Goal: Communication & Community: Answer question/provide support

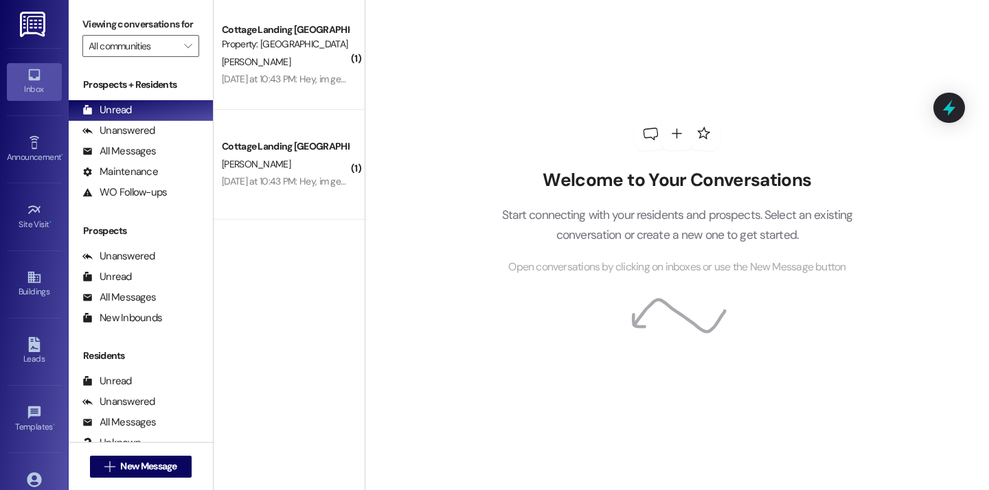
click at [499, 41] on div "Welcome to Your Conversations Start connecting with your residents and prospect…" at bounding box center [677, 196] width 412 height 392
click at [462, 150] on div "Welcome to Your Conversations Start connecting with your residents and prospect…" at bounding box center [677, 245] width 624 height 490
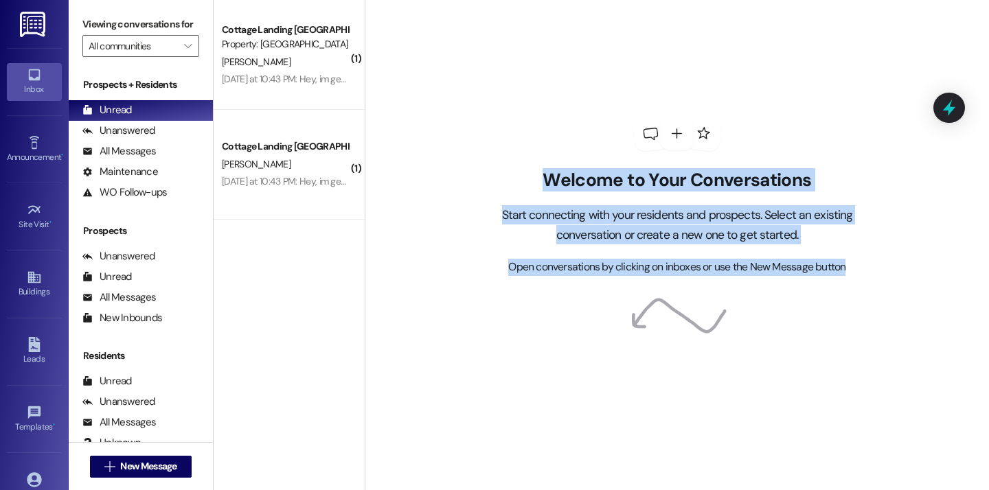
drag, startPoint x: 536, startPoint y: 170, endPoint x: 843, endPoint y: 355, distance: 358.7
click at [843, 355] on div "Welcome to Your Conversations Start connecting with your residents and prospect…" at bounding box center [677, 196] width 412 height 392
click at [817, 373] on div "Welcome to Your Conversations Start connecting with your residents and prospect…" at bounding box center [677, 196] width 412 height 392
drag, startPoint x: 532, startPoint y: 172, endPoint x: 898, endPoint y: 292, distance: 385.3
click at [898, 292] on div "Welcome to Your Conversations Start connecting with your residents and prospect…" at bounding box center [677, 245] width 624 height 490
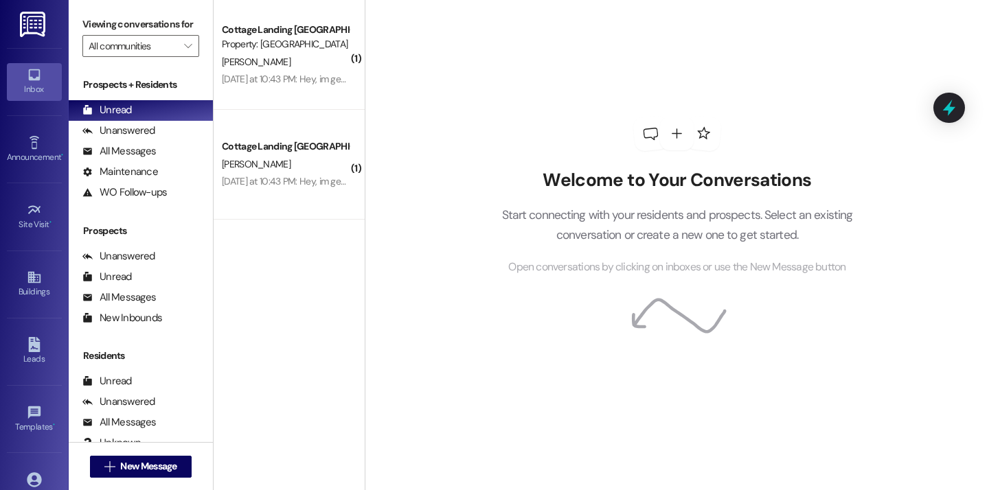
click at [885, 322] on div "Welcome to Your Conversations Start connecting with your residents and prospect…" at bounding box center [677, 245] width 624 height 490
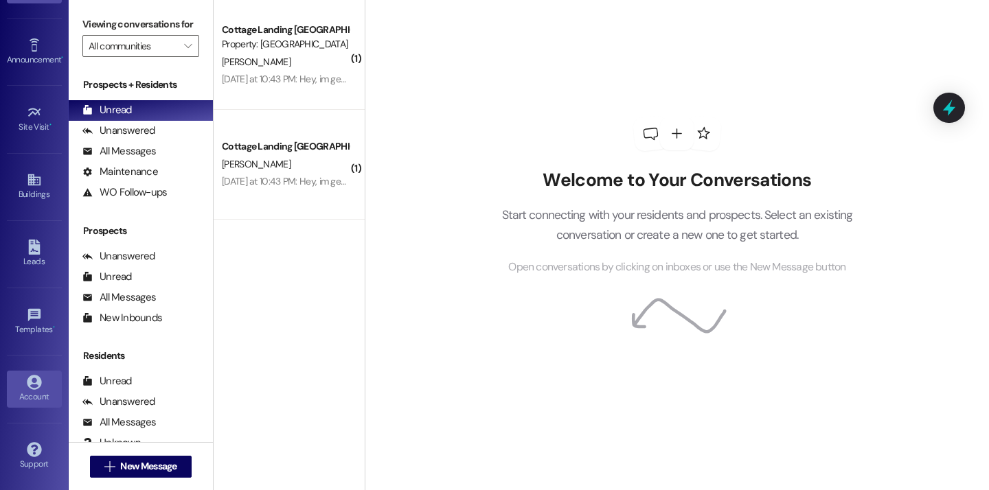
click at [35, 396] on div "Account" at bounding box center [34, 397] width 69 height 14
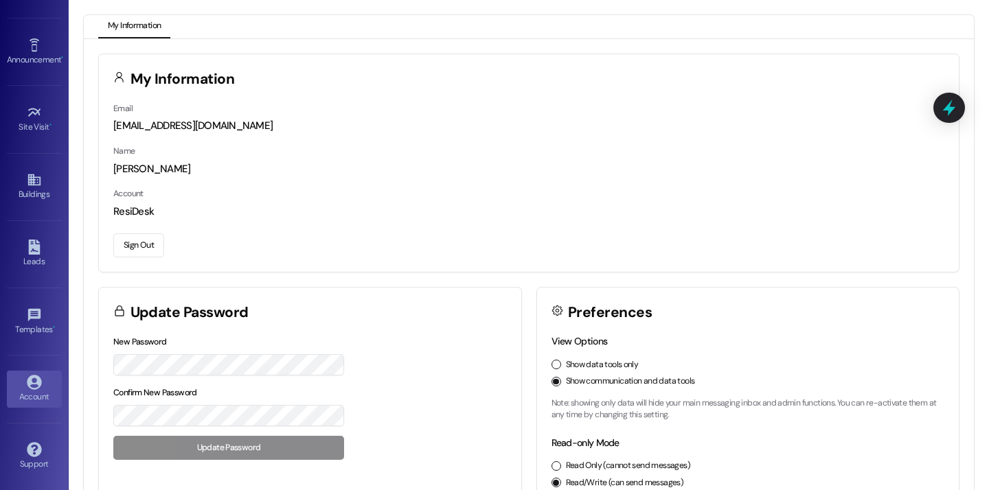
click at [139, 247] on button "Sign Out" at bounding box center [138, 246] width 51 height 24
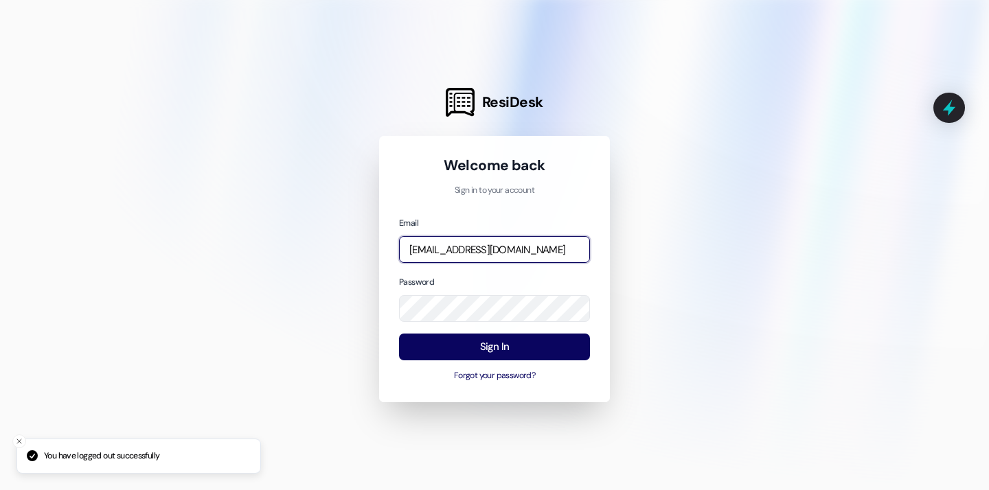
click at [431, 251] on input "baileym@cottagelandinglafayette.com" at bounding box center [494, 249] width 191 height 27
type input "maelin@cottagelandinglafayette.com"
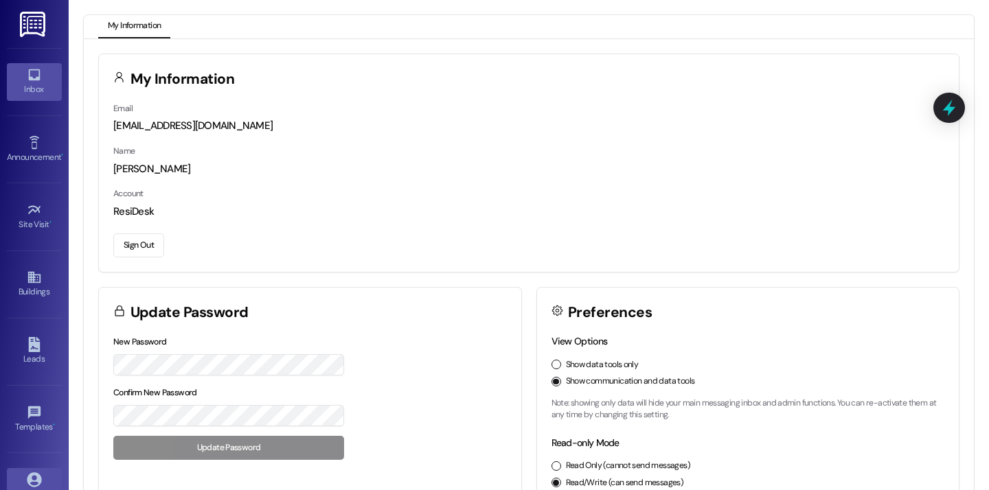
click at [41, 82] on link "Inbox" at bounding box center [34, 81] width 55 height 37
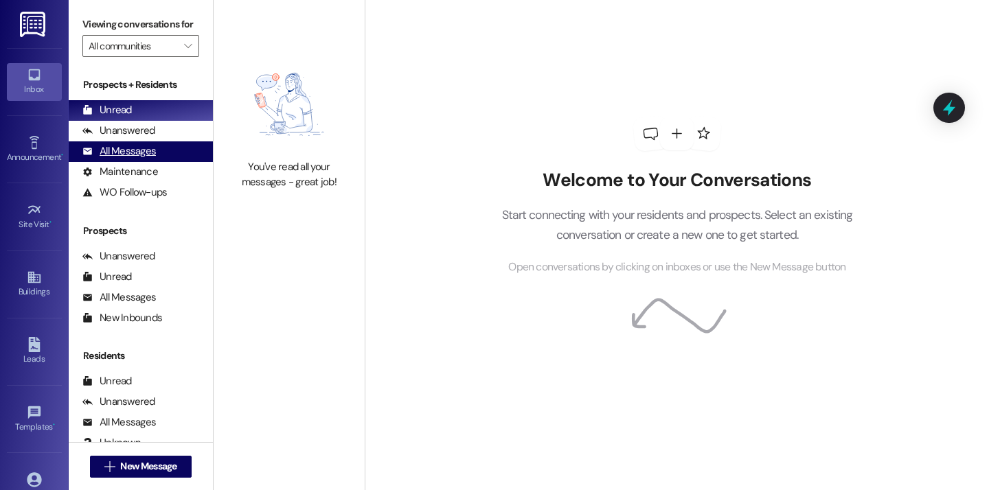
click at [164, 162] on div "All Messages (undefined)" at bounding box center [141, 151] width 144 height 21
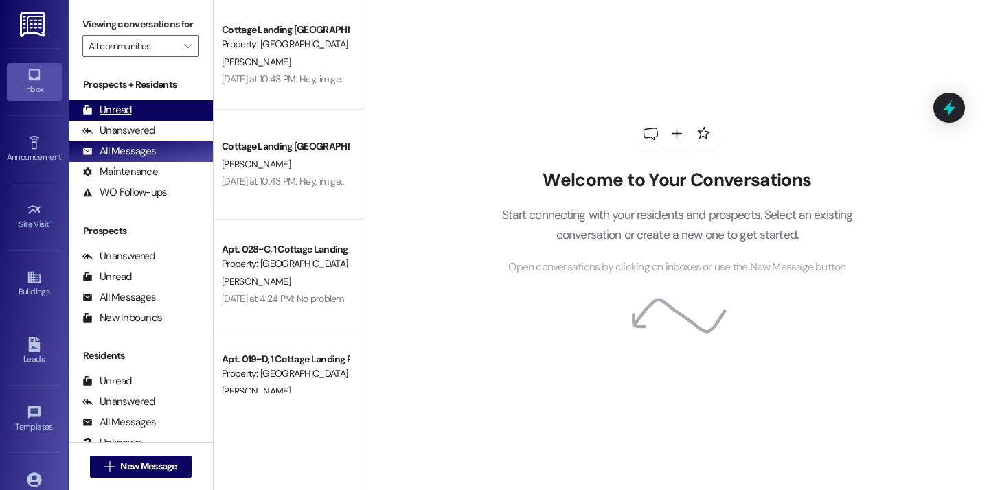
click at [120, 117] on div "Unread" at bounding box center [106, 110] width 49 height 14
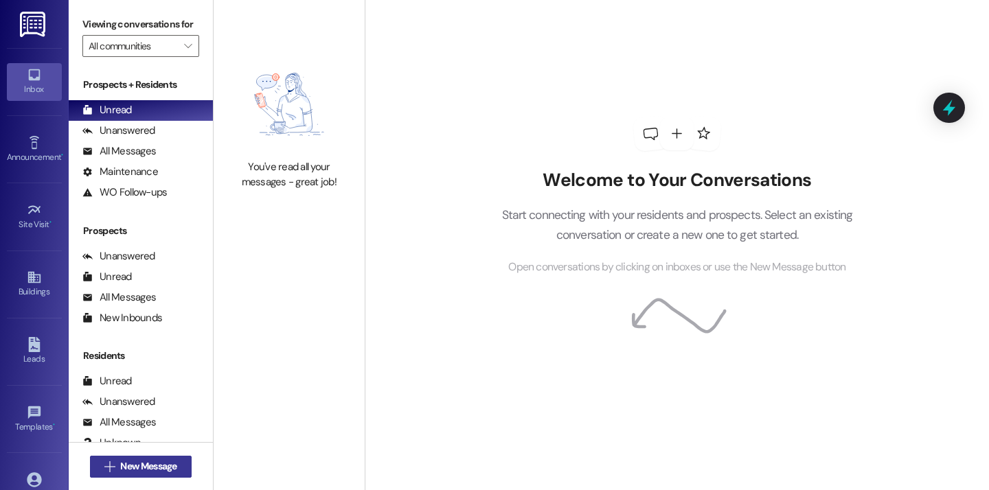
click at [131, 470] on span "New Message" at bounding box center [148, 467] width 56 height 14
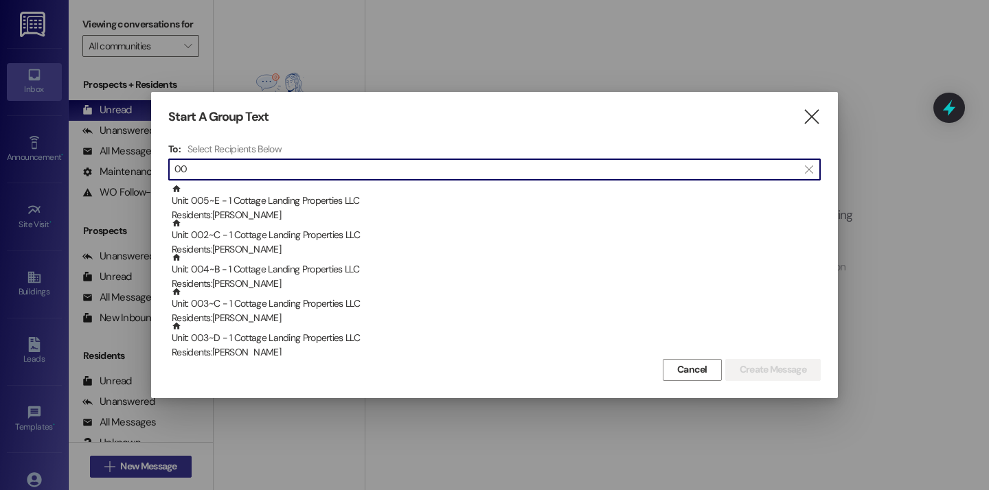
type input "0"
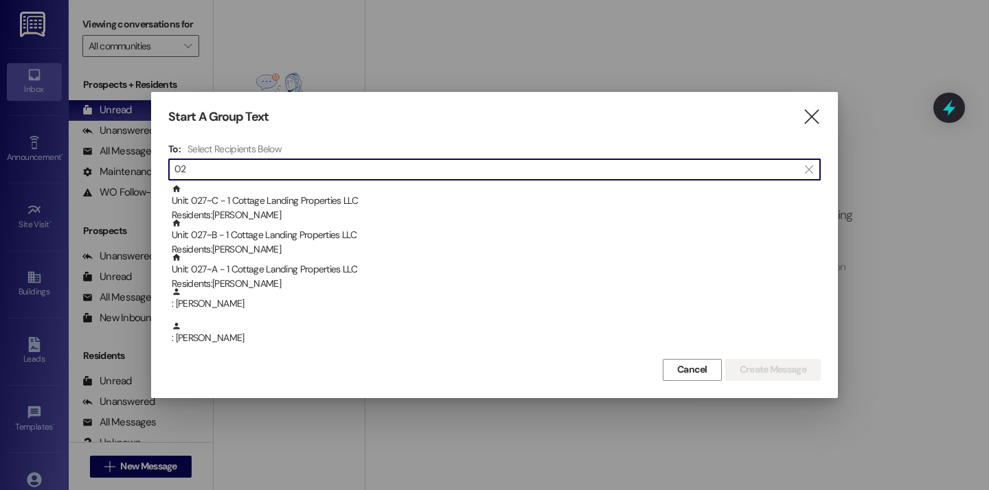
type input "0"
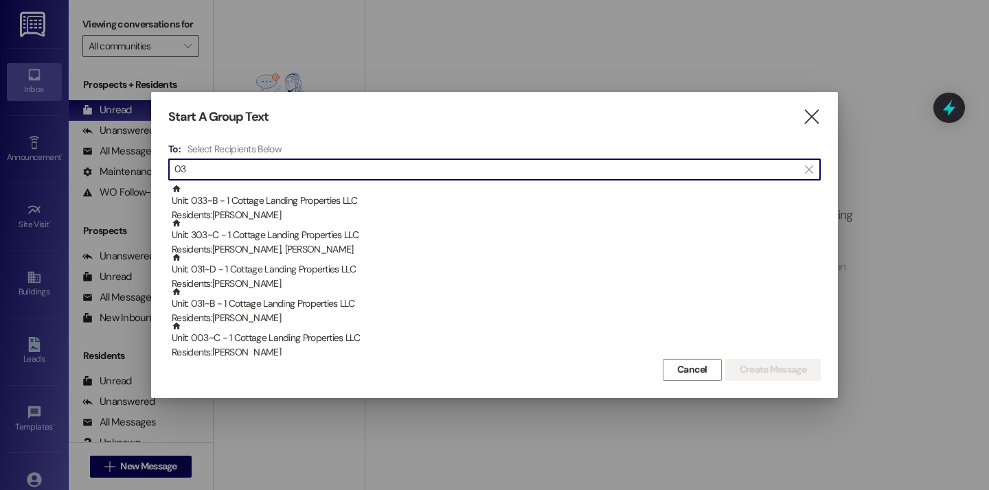
type input "0"
type input "1"
type input "2"
type input "3"
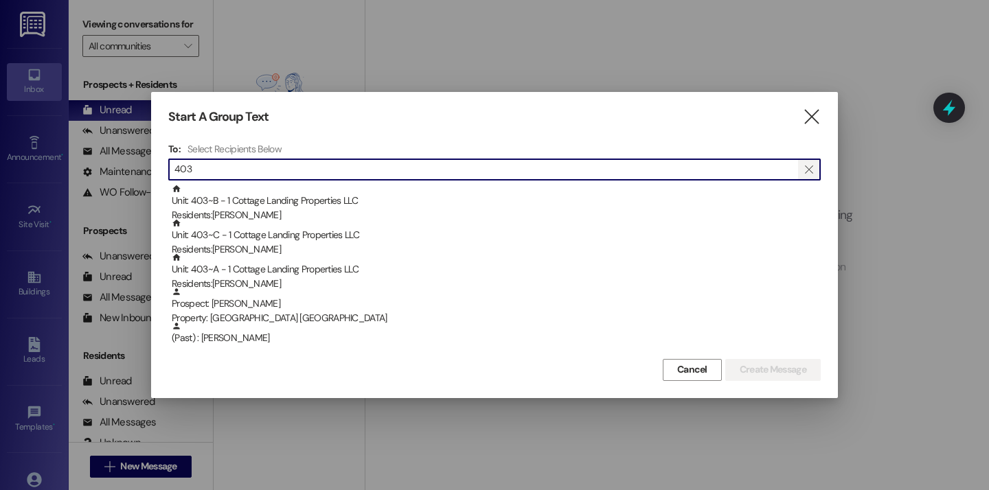
type input "403"
click at [809, 170] on icon "" at bounding box center [809, 169] width 8 height 11
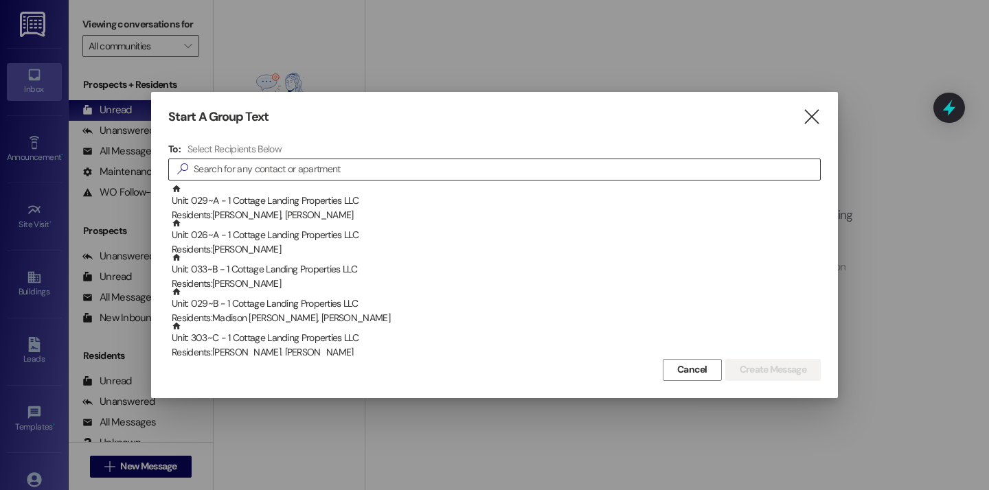
click at [817, 132] on div "Start A Group Text  To: Select Recipients Below  Unit: 029~A - 1 Cottage Land…" at bounding box center [494, 245] width 687 height 306
click at [816, 118] on icon "" at bounding box center [811, 117] width 19 height 14
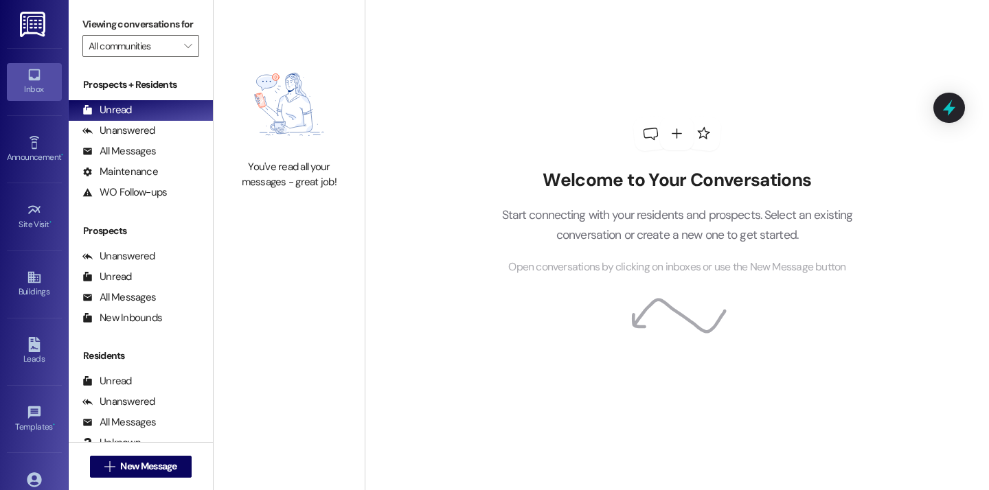
click at [471, 123] on div "Welcome to Your Conversations Start connecting with your residents and prospect…" at bounding box center [677, 196] width 412 height 392
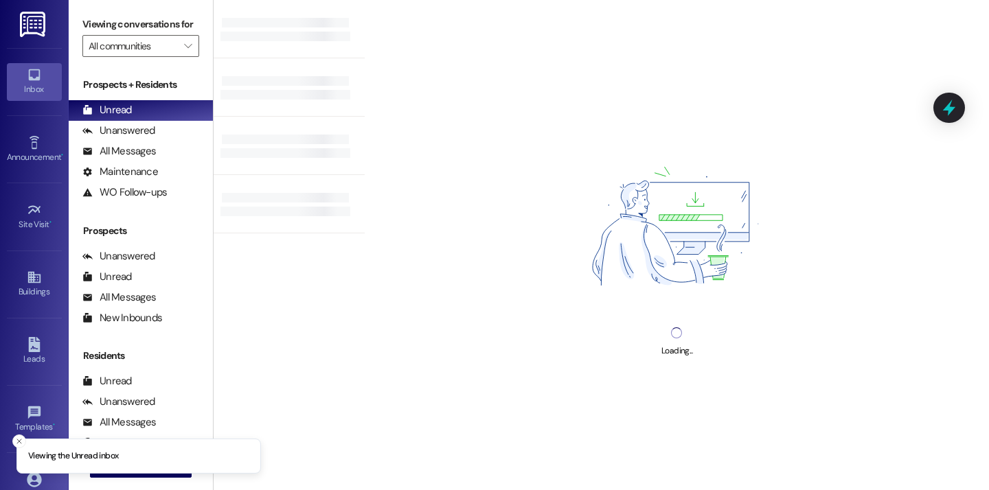
click at [150, 480] on div " New Message" at bounding box center [141, 467] width 102 height 34
click at [150, 475] on button " New Message" at bounding box center [141, 467] width 102 height 22
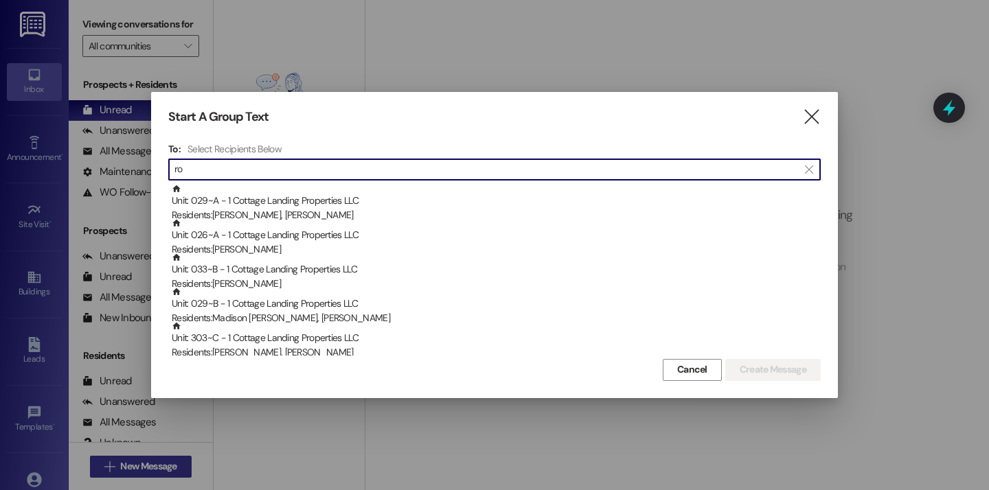
type input "r"
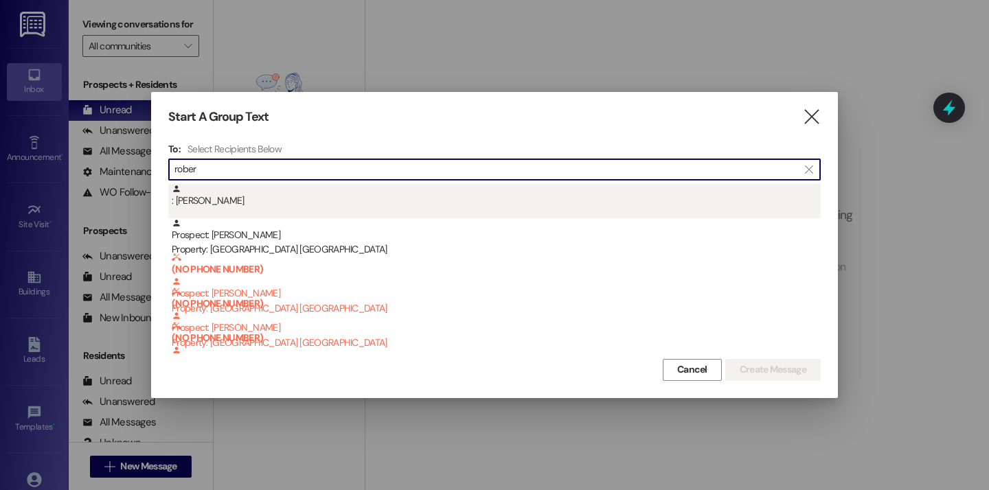
type input "rober"
click at [220, 209] on div ": Robert Vanzant" at bounding box center [494, 201] width 653 height 34
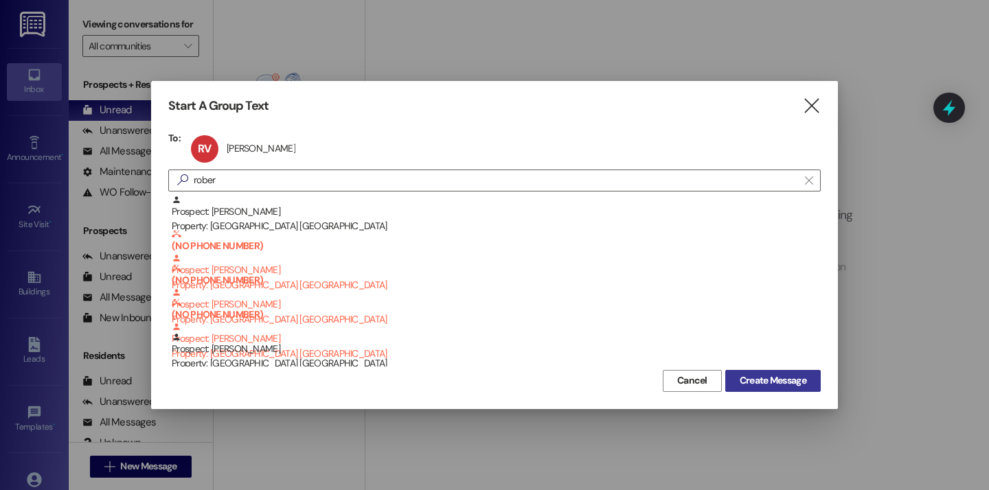
click at [725, 381] on button "Create Message" at bounding box center [772, 381] width 95 height 22
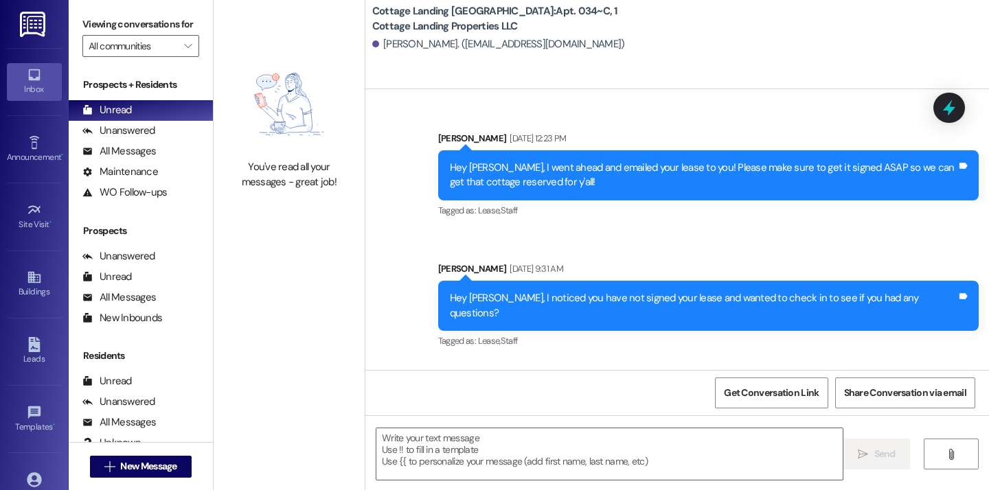
scroll to position [23688, 0]
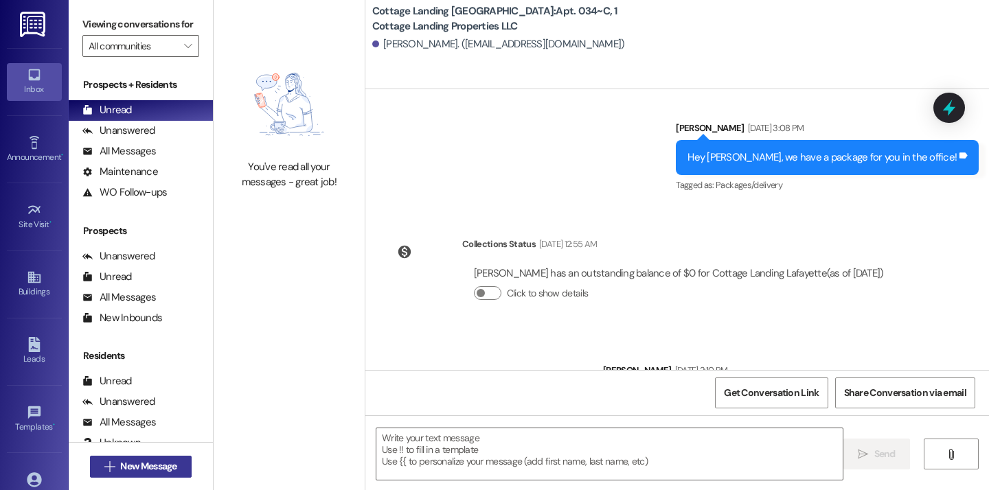
click at [174, 462] on span "New Message" at bounding box center [148, 467] width 56 height 14
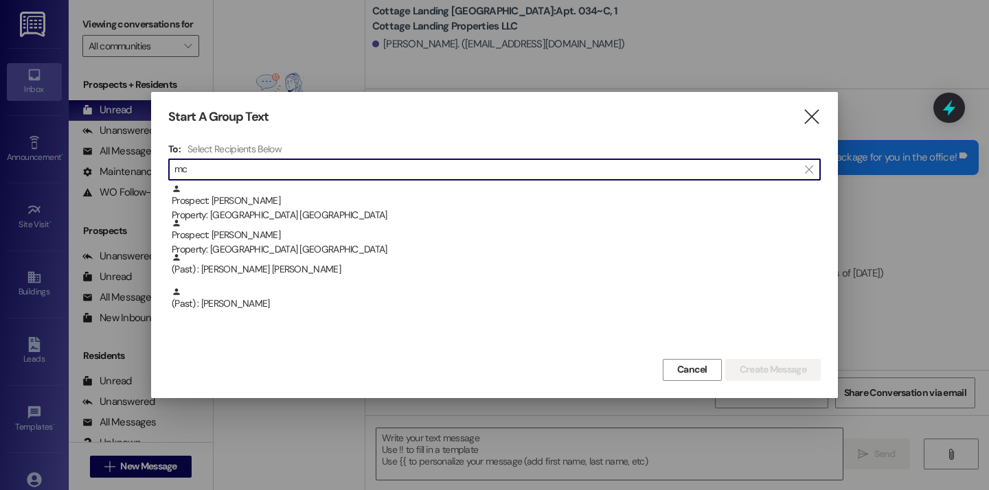
type input "m"
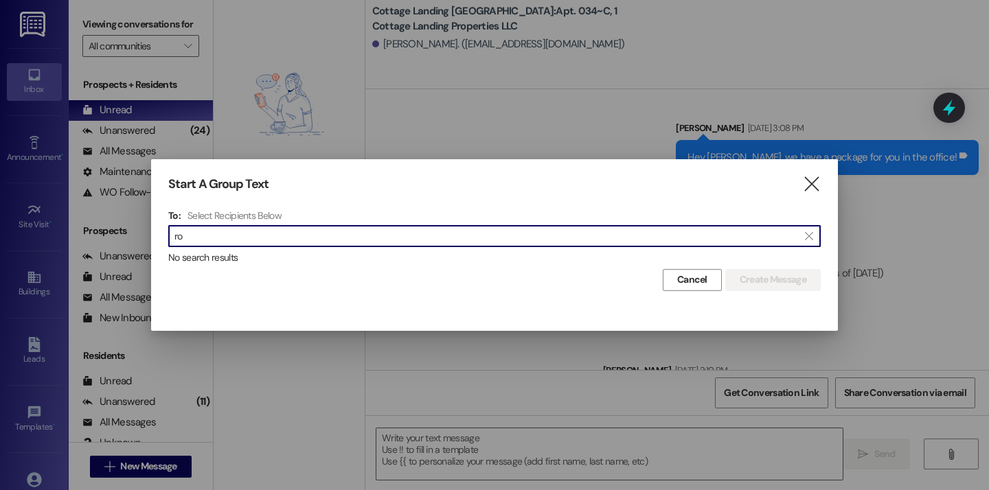
type input "r"
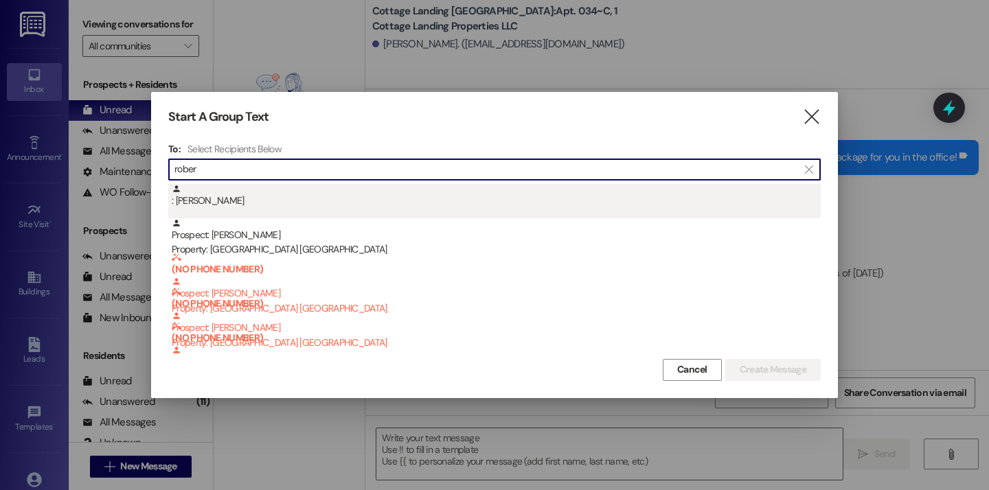
type input "rober"
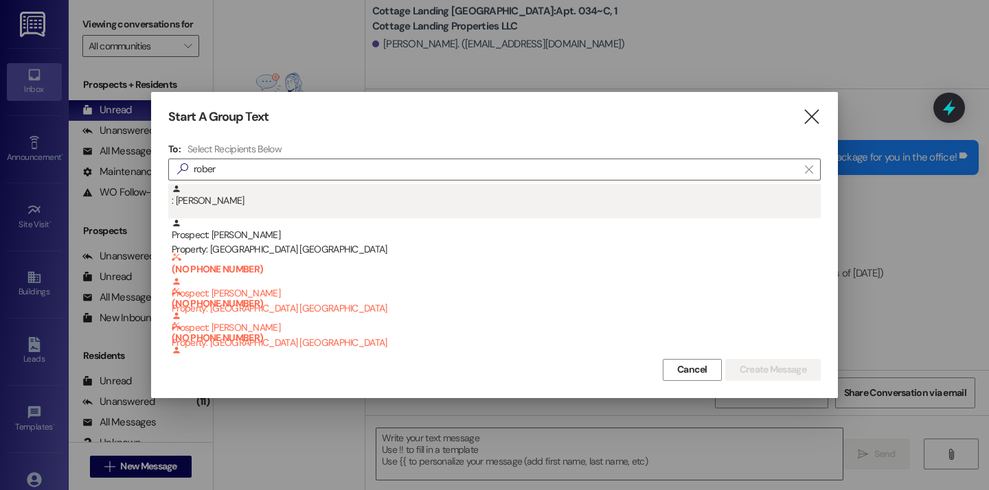
click at [602, 209] on div ": Robert Vanzant" at bounding box center [494, 201] width 653 height 34
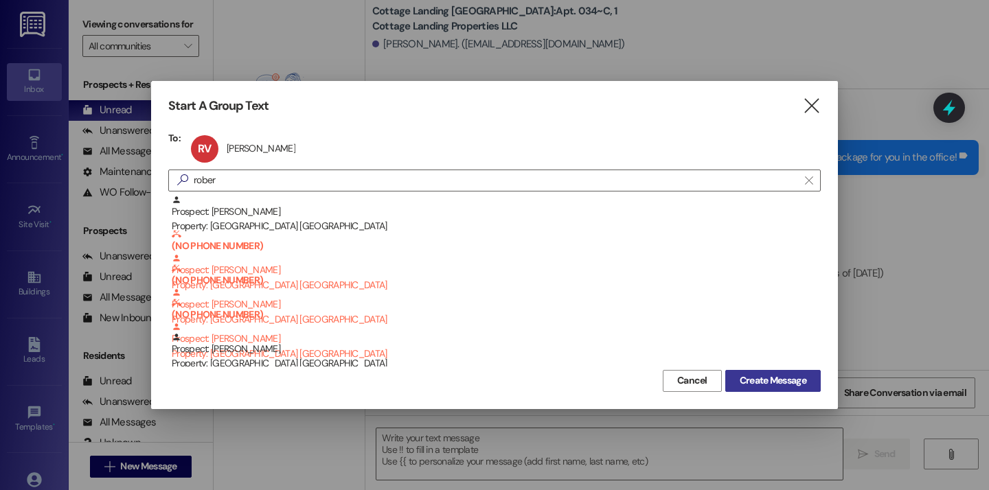
click at [775, 386] on span "Create Message" at bounding box center [773, 381] width 67 height 14
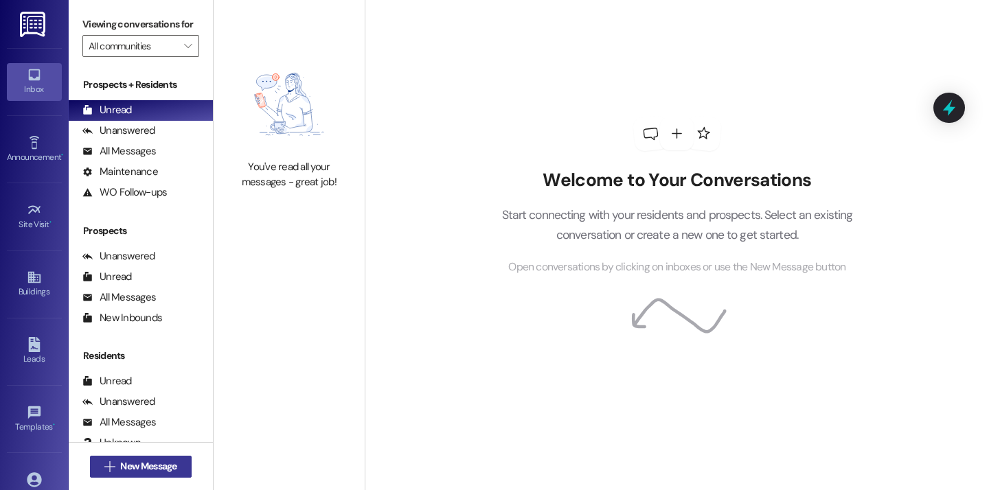
click at [177, 457] on button " New Message" at bounding box center [141, 467] width 102 height 22
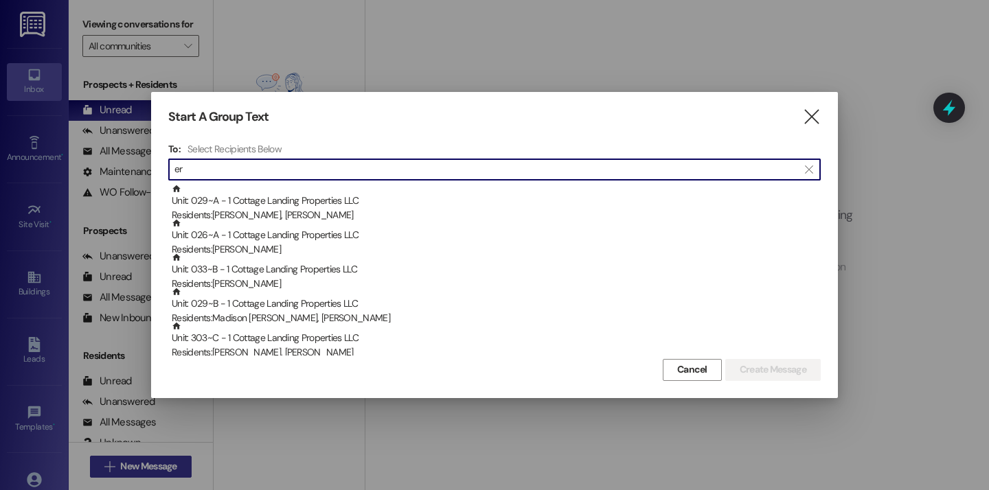
type input "e"
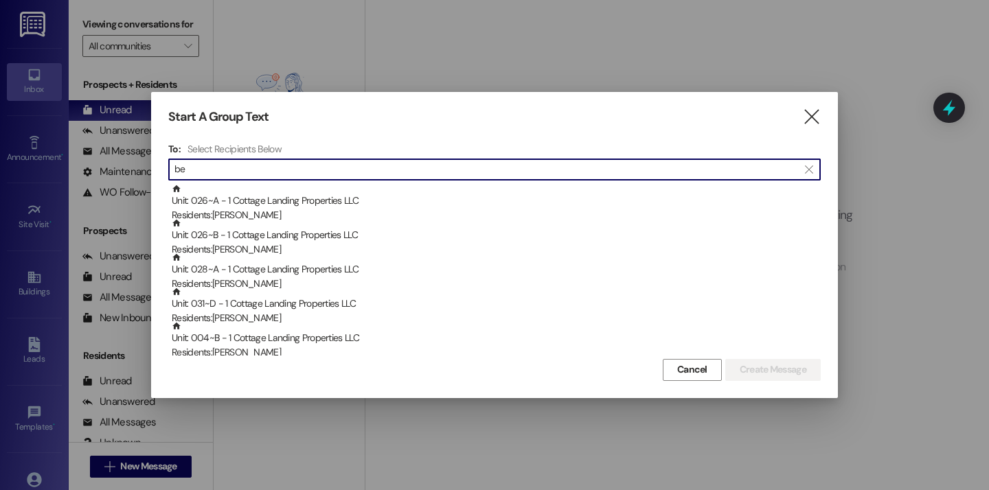
type input "b"
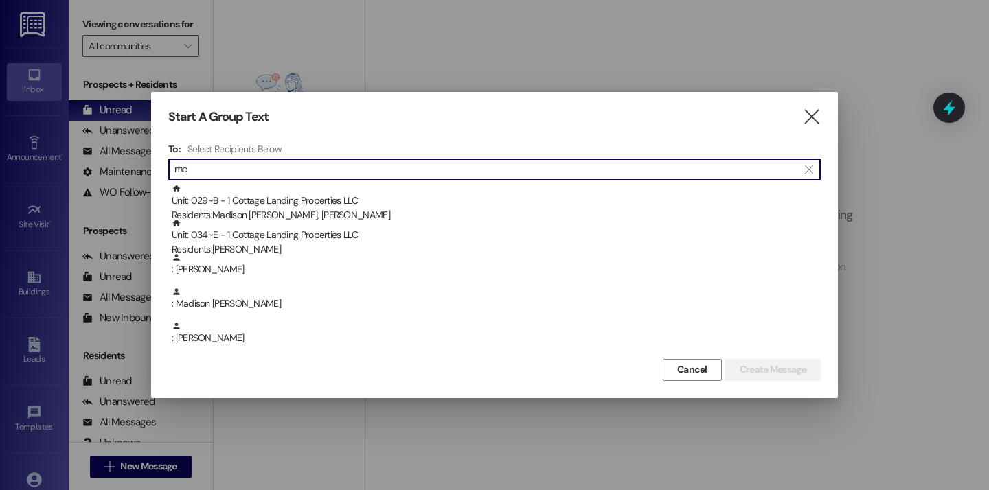
type input "m"
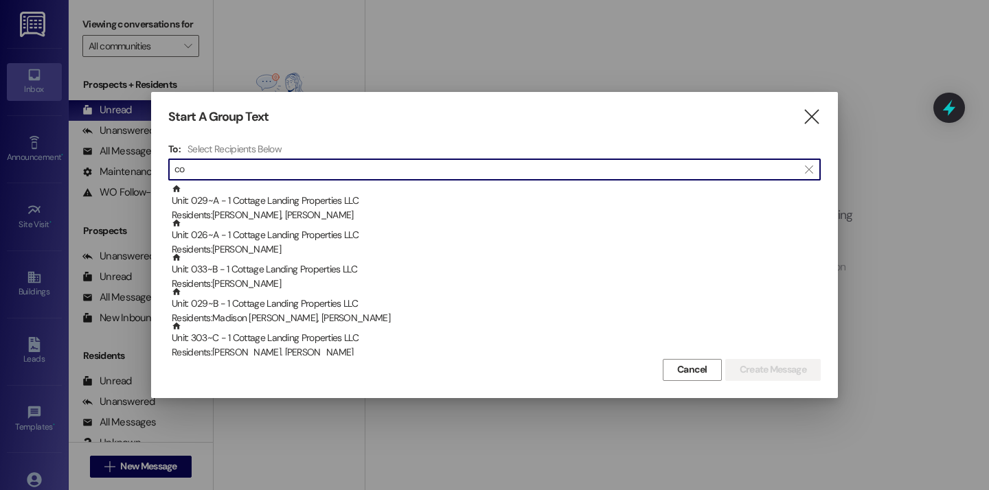
type input "c"
type input "b"
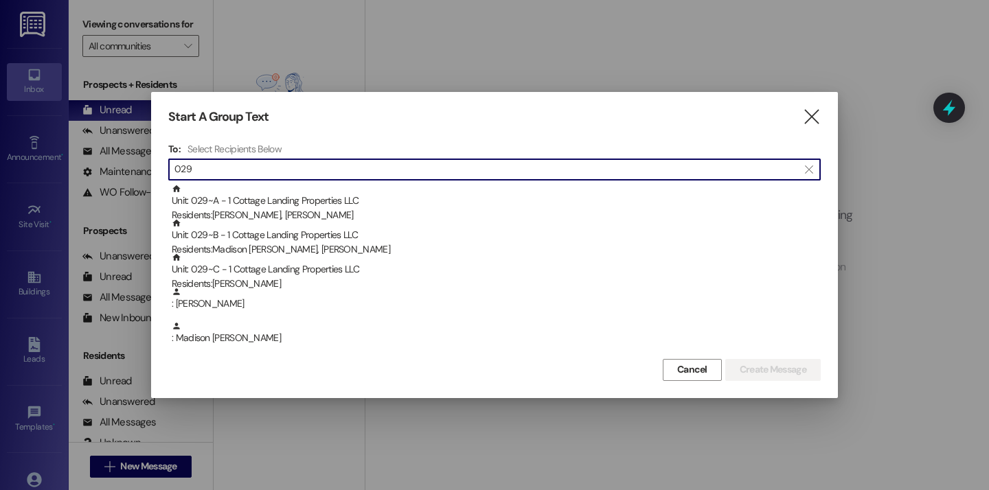
type input "029"
click at [474, 126] on div "Start A Group Text  To: Select Recipients Below  029  Unit: 029~A - 1 Cottag…" at bounding box center [494, 245] width 687 height 306
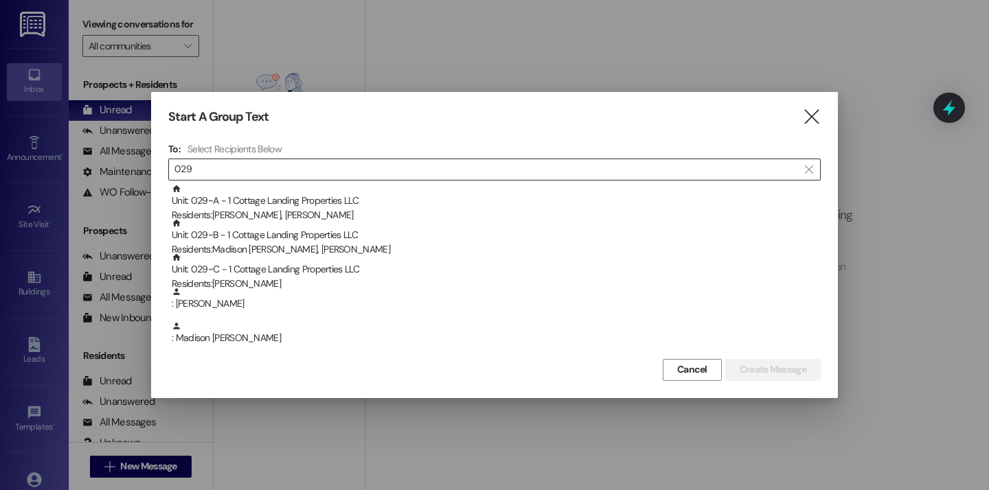
click at [451, 168] on input "029" at bounding box center [486, 169] width 624 height 19
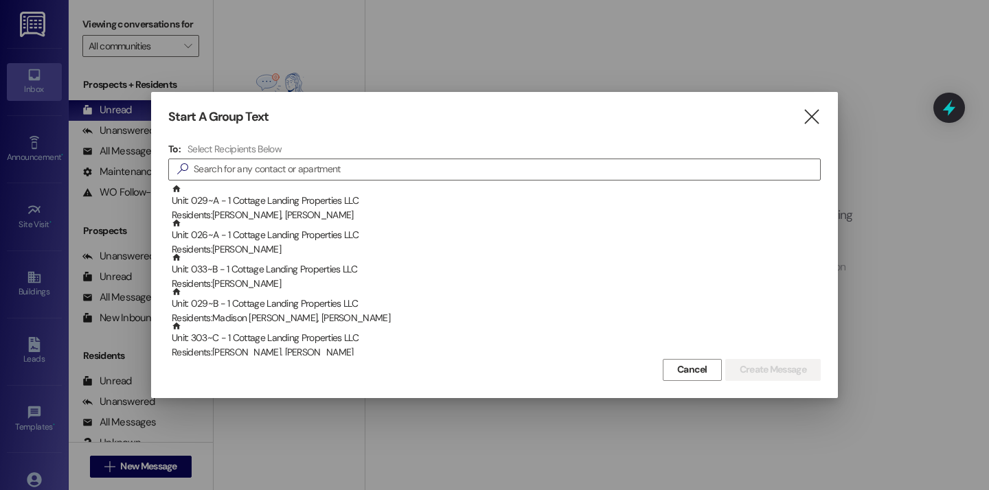
click at [381, 73] on div at bounding box center [494, 245] width 989 height 490
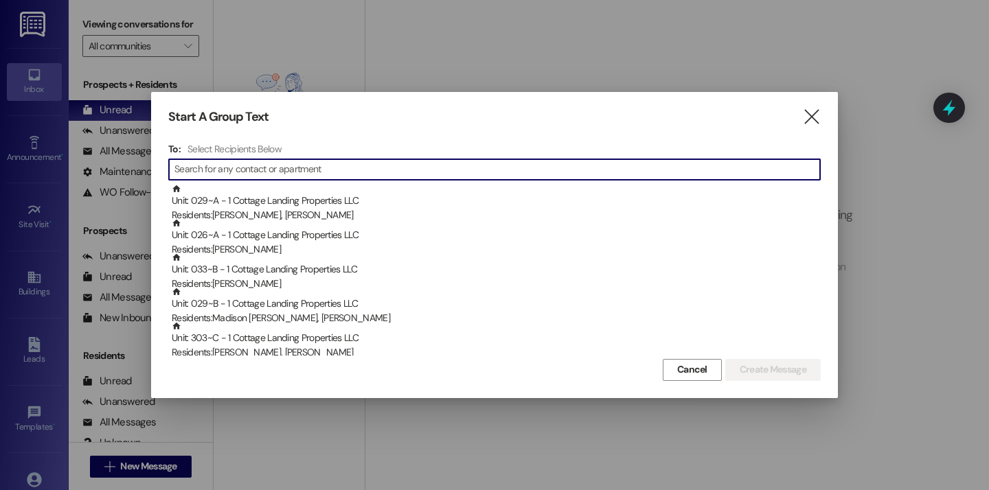
click at [318, 162] on input at bounding box center [497, 169] width 646 height 19
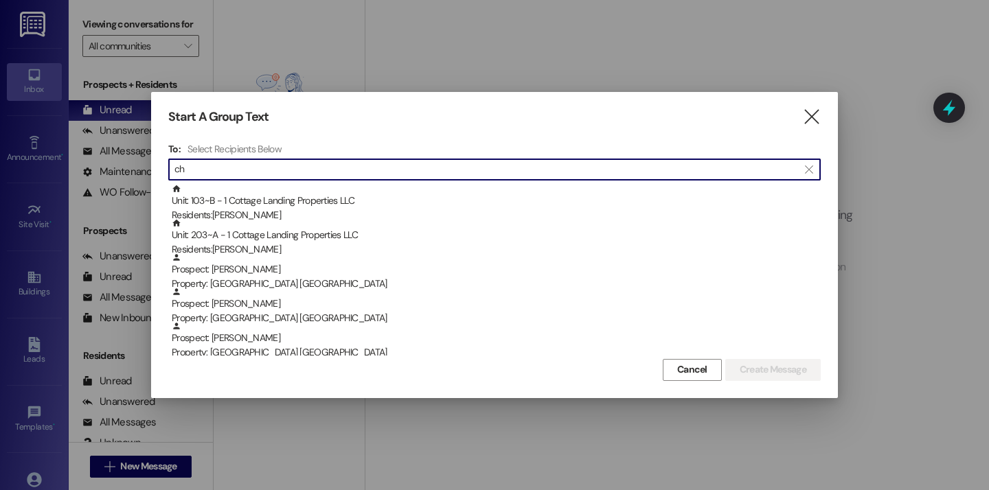
type input "c"
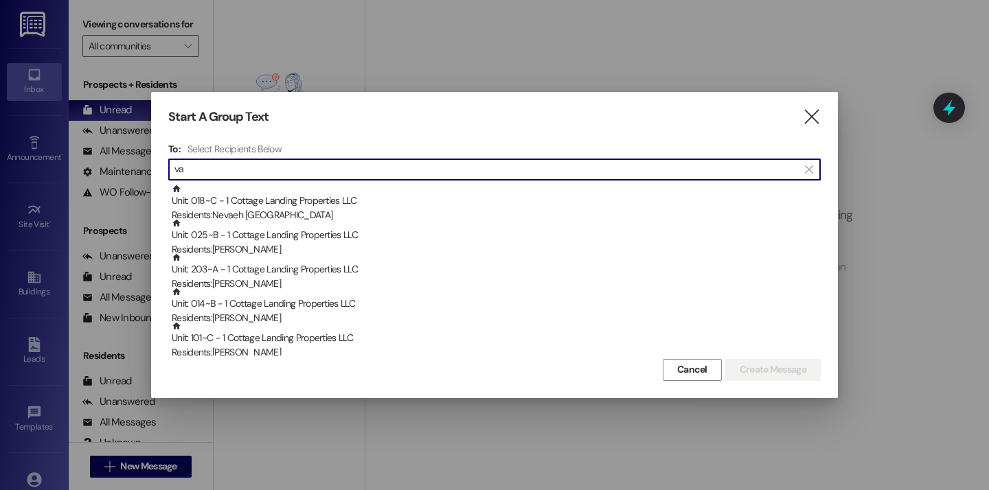
type input "v"
type input "0"
type input "3"
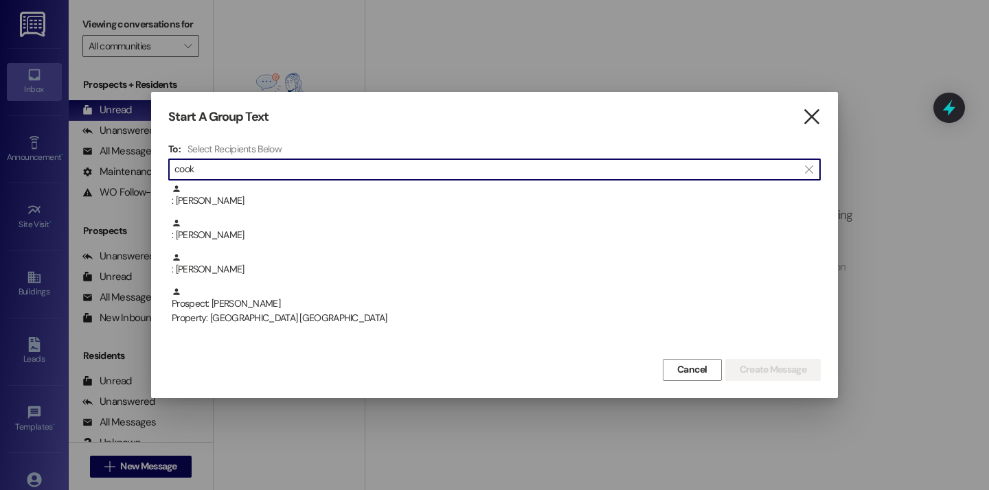
type input "cook"
click at [812, 117] on icon "" at bounding box center [811, 117] width 19 height 14
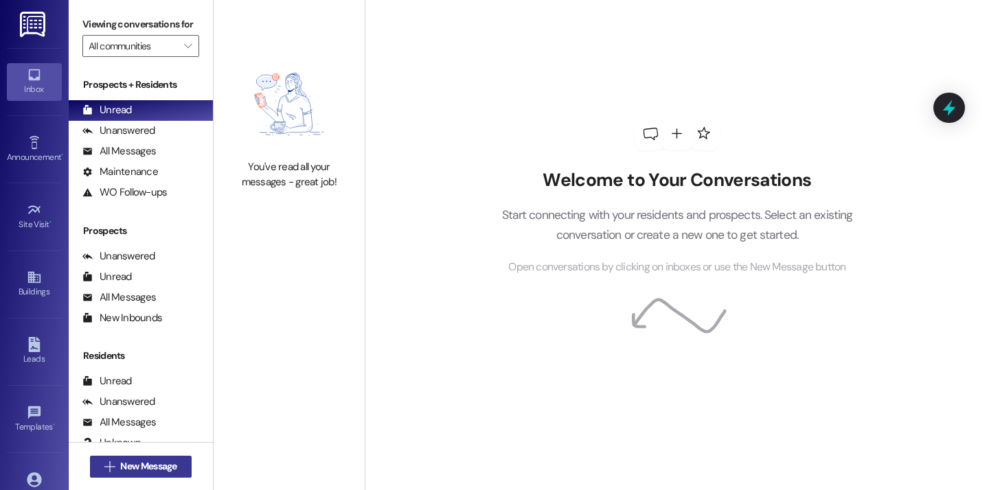
click at [149, 457] on button " New Message" at bounding box center [141, 467] width 102 height 22
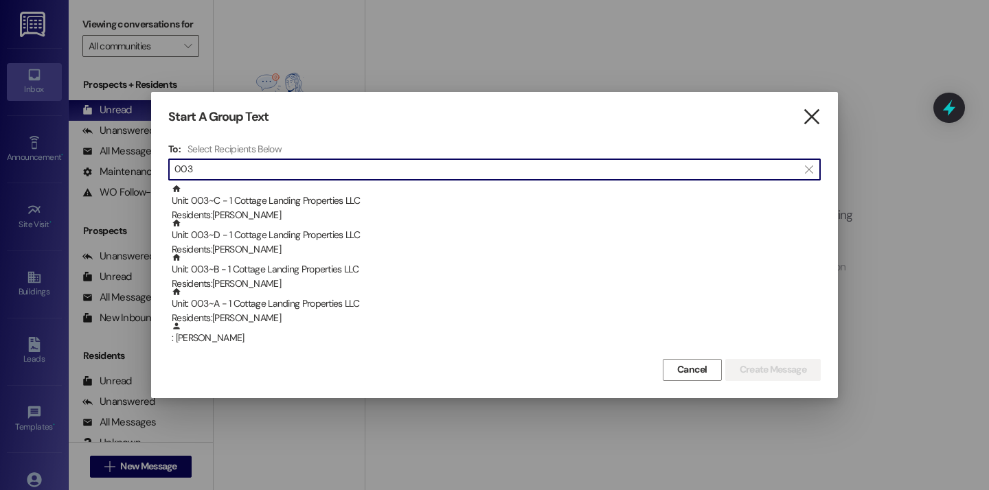
type input "003"
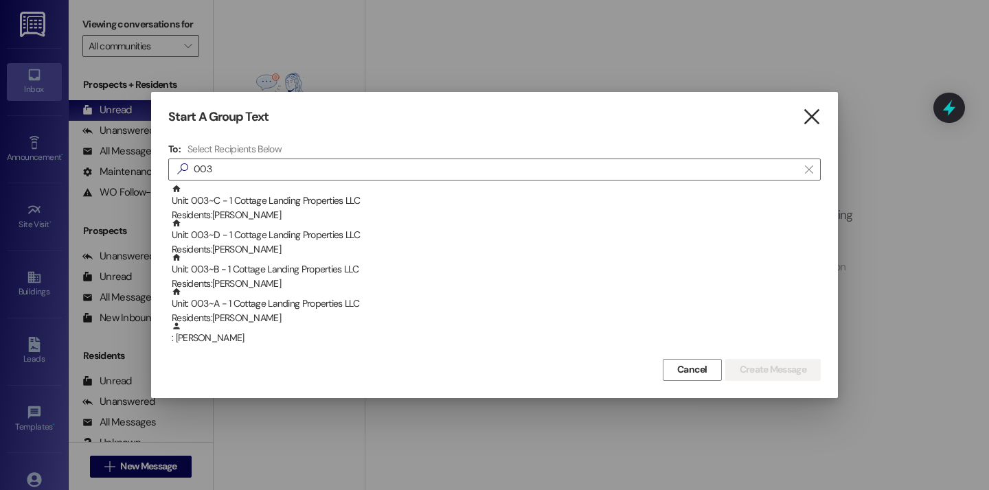
click at [814, 117] on icon "" at bounding box center [811, 117] width 19 height 14
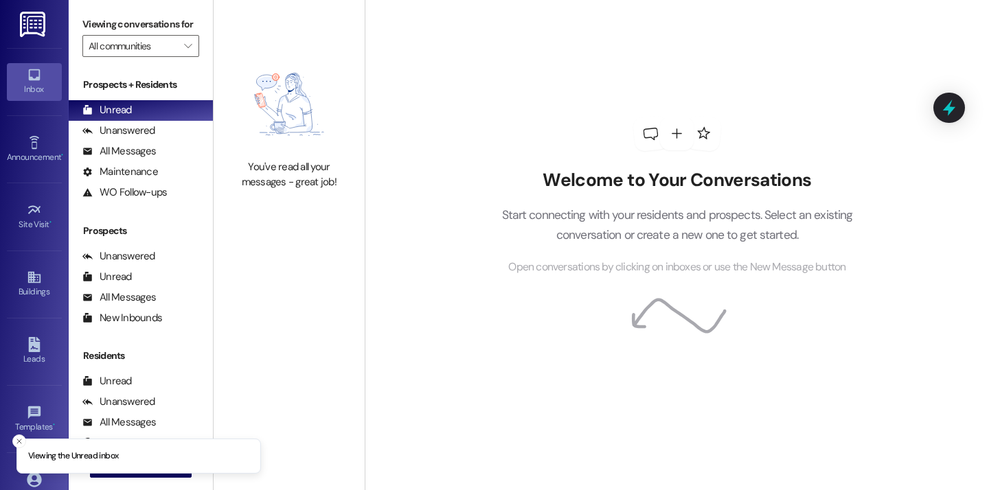
click at [324, 92] on img at bounding box center [289, 105] width 121 height 98
click at [172, 462] on span "New Message" at bounding box center [148, 467] width 56 height 14
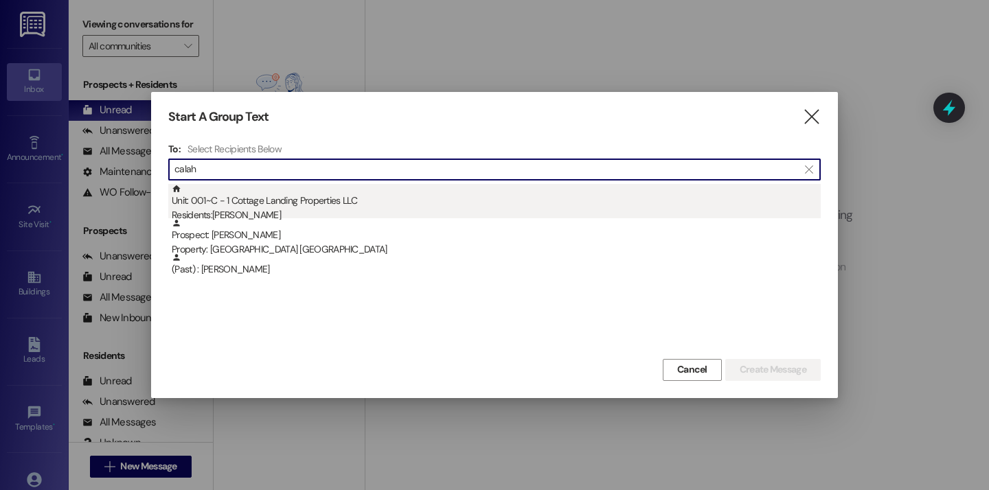
type input "calah"
click at [280, 209] on div "Residents: Maura Calahan" at bounding box center [496, 215] width 649 height 14
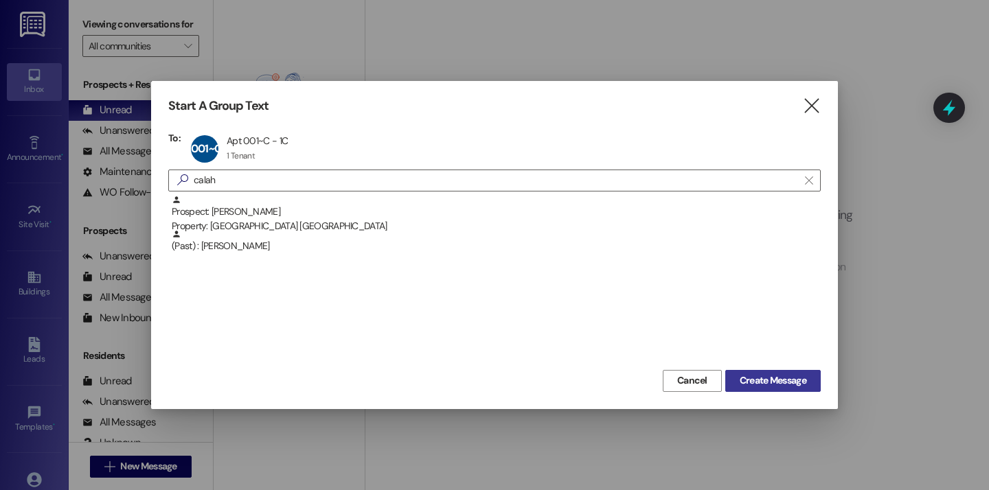
click at [756, 381] on span "Create Message" at bounding box center [773, 381] width 67 height 14
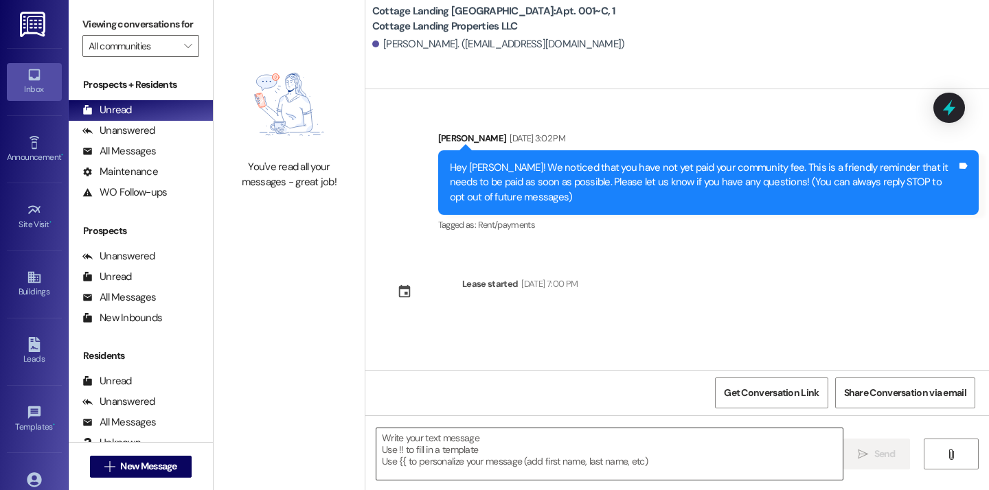
click at [451, 465] on textarea at bounding box center [609, 455] width 466 height 52
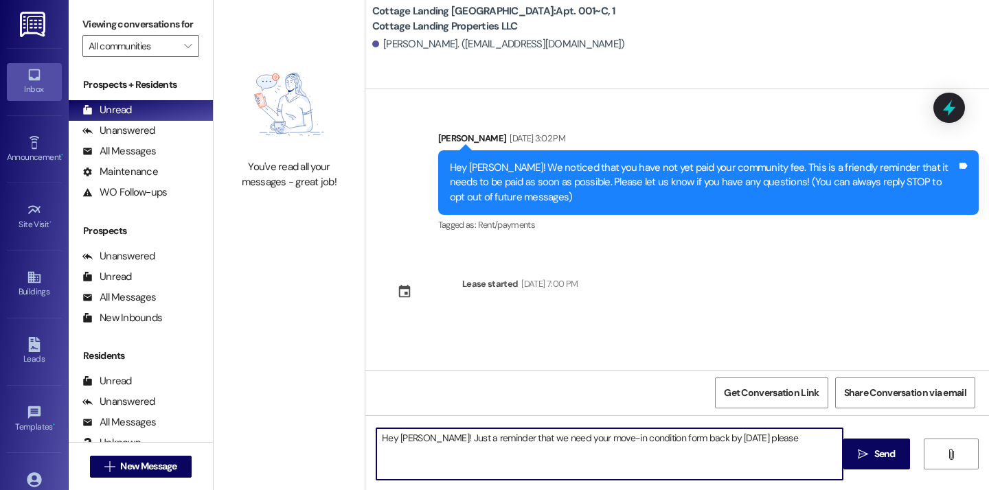
type textarea "Hey Maura! Just a reminder that we need your move-in condition form back by tod…"
click at [469, 433] on textarea "Hey Maura! Just a reminder that we need your move-in condition form back by tod…" at bounding box center [609, 455] width 466 height 52
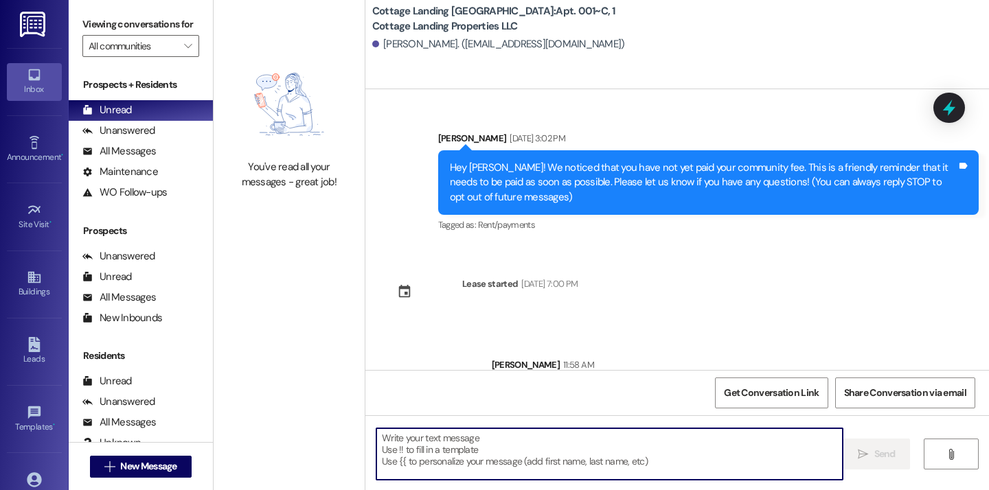
scroll to position [53, 0]
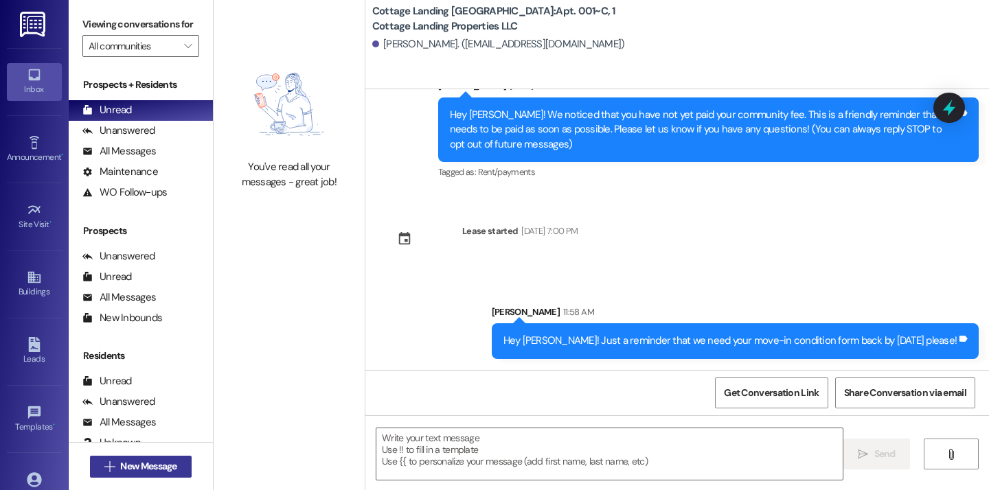
click at [168, 462] on span "New Message" at bounding box center [148, 467] width 56 height 14
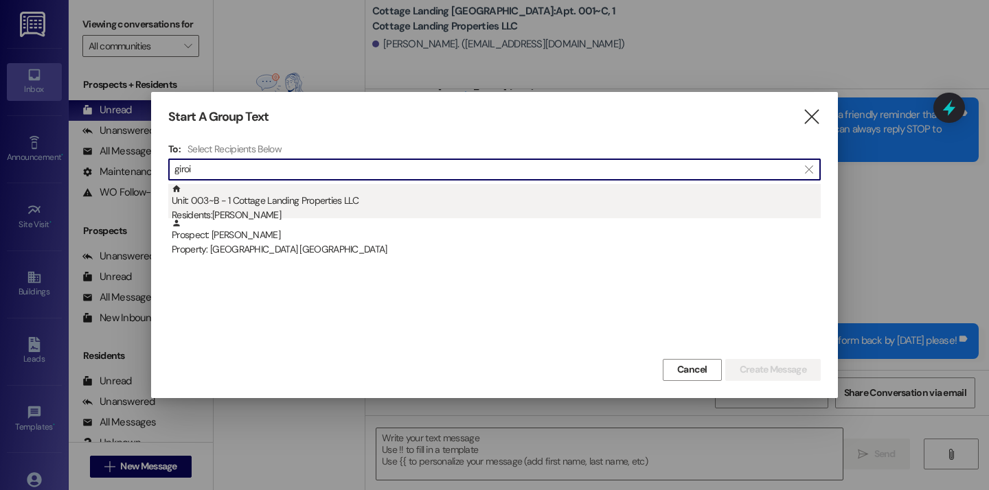
type input "giroi"
click at [298, 207] on div "Unit: 003~B - 1 Cottage Landing Properties LLC Residents: Kaylie Giroir" at bounding box center [496, 203] width 649 height 39
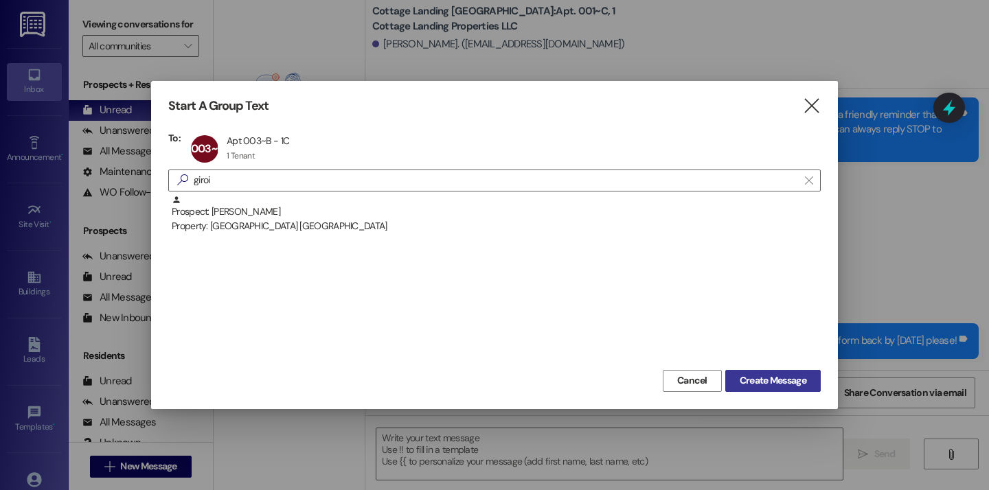
click at [775, 377] on span "Create Message" at bounding box center [773, 381] width 67 height 14
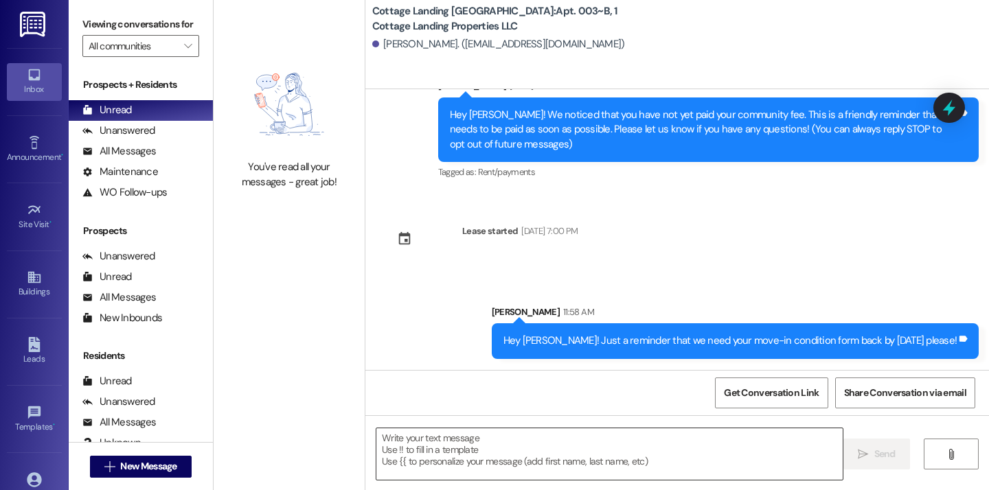
scroll to position [0, 0]
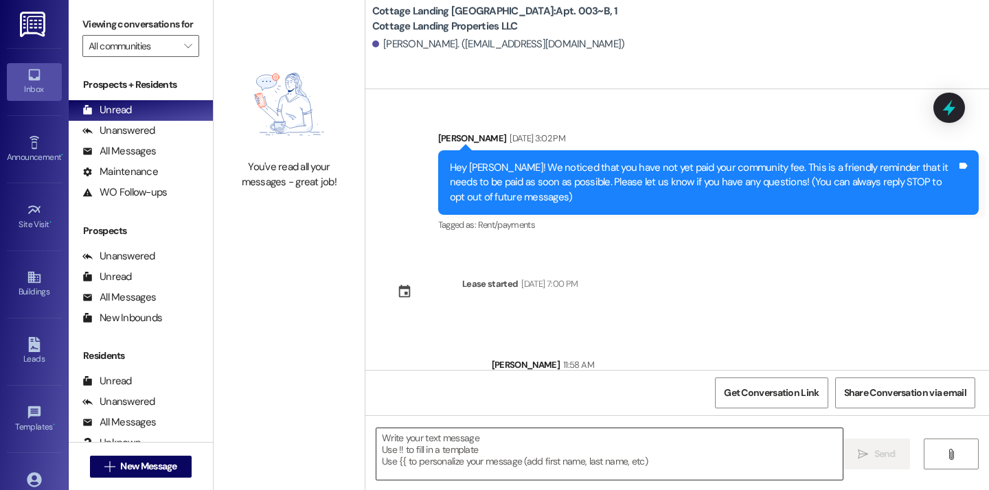
click at [481, 446] on textarea at bounding box center [609, 455] width 466 height 52
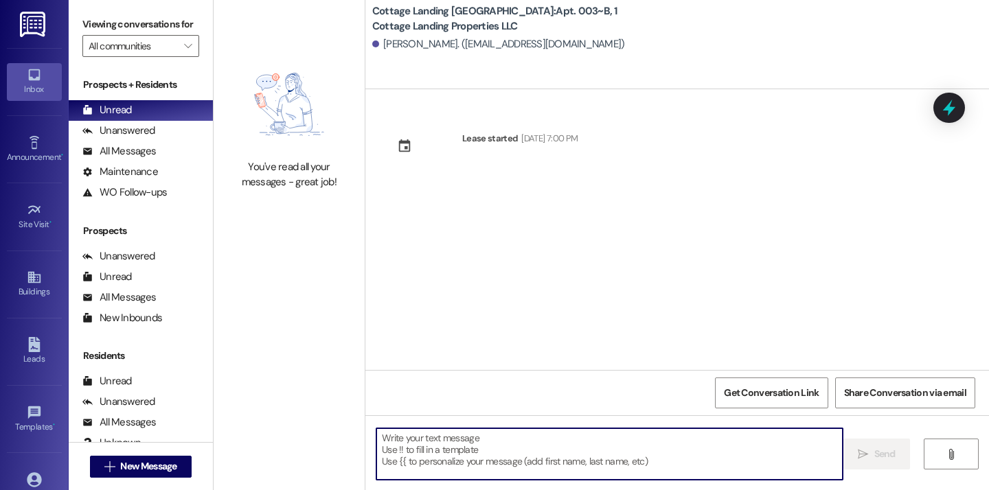
paste textarea "Hey Maura! Just a reminder that we need your move-in condition form back by tod…"
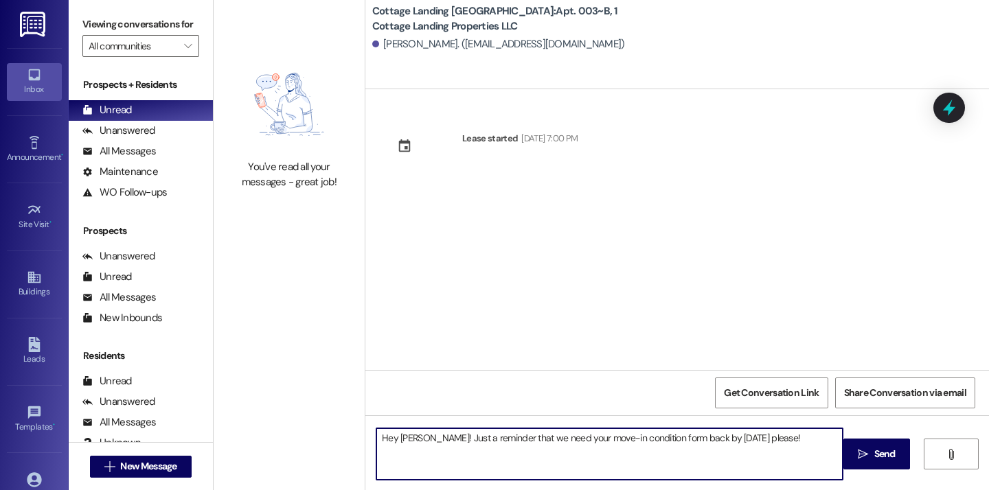
click at [405, 439] on textarea "Hey Maura! Just a reminder that we need your move-in condition form back by tod…" at bounding box center [609, 455] width 466 height 52
click at [752, 442] on textarea "Hey Kaylie! Just a reminder that we need your move-in condition form back by to…" at bounding box center [609, 455] width 466 height 52
click at [692, 441] on textarea "Hey Kaylie! Just a reminder that we need your move-in condition form back by to…" at bounding box center [609, 455] width 466 height 52
type textarea "Hey Kaylie! Just a reminder that we need your move-in condition form back today…"
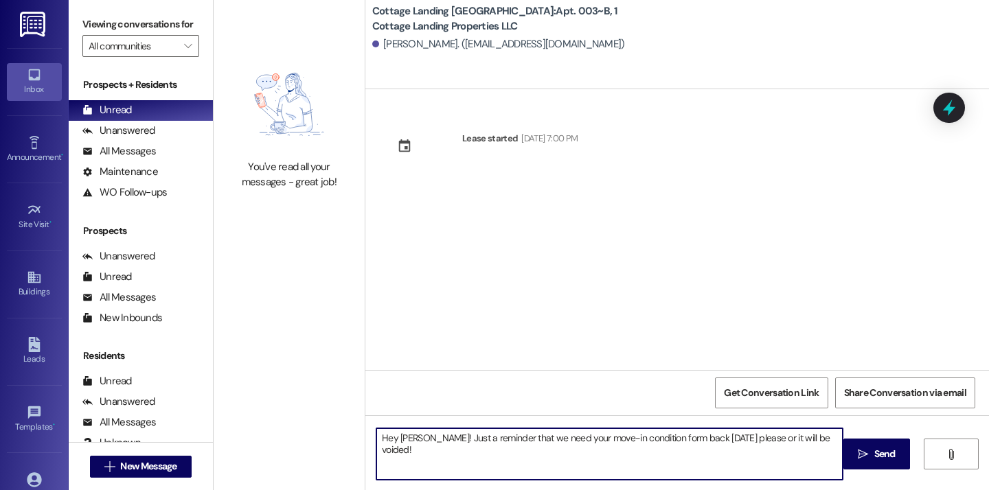
click at [624, 443] on textarea "Hey Kaylie! Just a reminder that we need your move-in condition form back today…" at bounding box center [609, 455] width 466 height 52
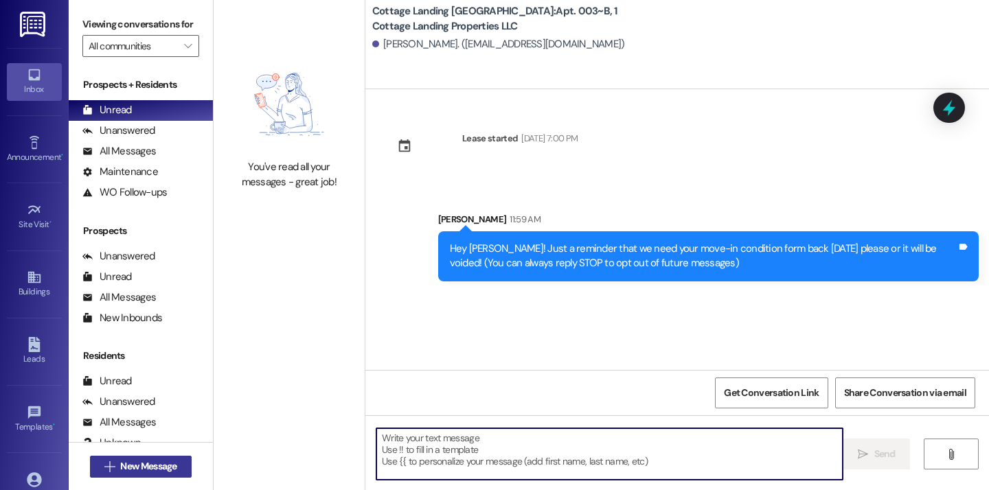
click at [175, 471] on span "New Message" at bounding box center [148, 467] width 62 height 14
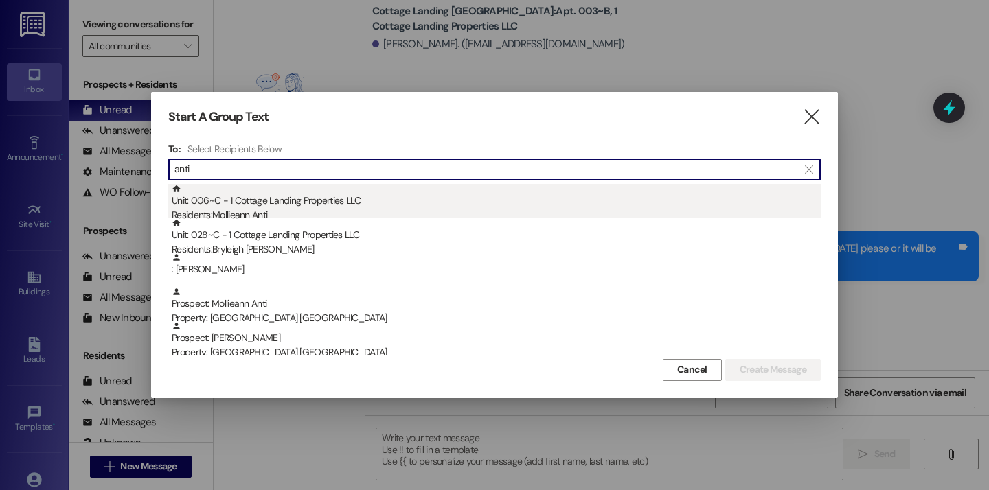
type input "anti"
click at [306, 198] on div "Unit: 006~C - 1 Cottage Landing Properties LLC Residents: Mollieann Anti" at bounding box center [496, 203] width 649 height 39
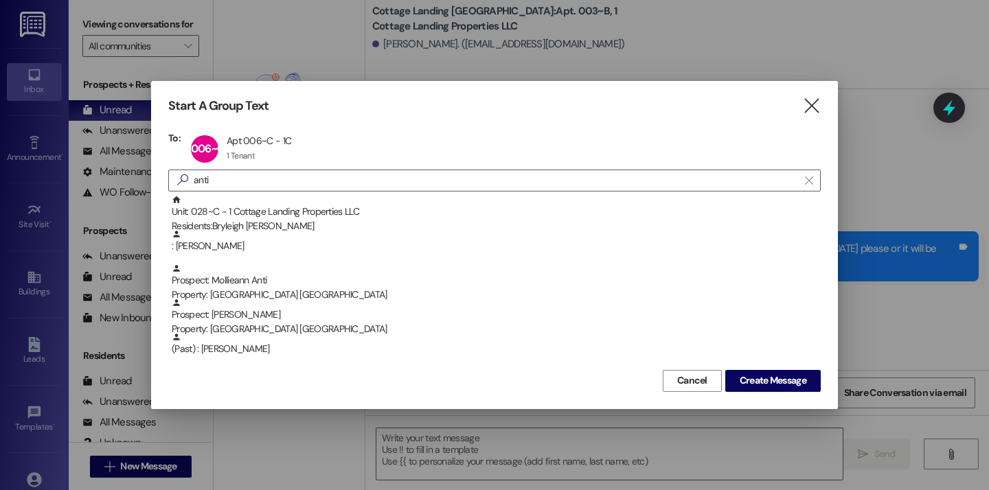
click at [758, 392] on div "Start A Group Text  To: 006~C Apt 006~C - 1C Apt 006~C - 1C 1 Tenant 1 Tenant …" at bounding box center [494, 245] width 687 height 328
click at [757, 388] on button "Create Message" at bounding box center [772, 381] width 95 height 22
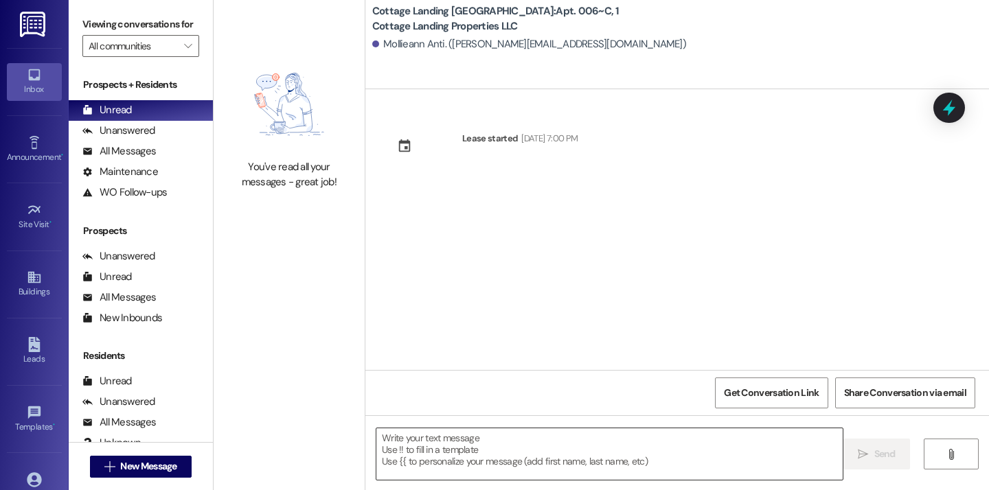
click at [637, 442] on textarea at bounding box center [609, 455] width 466 height 52
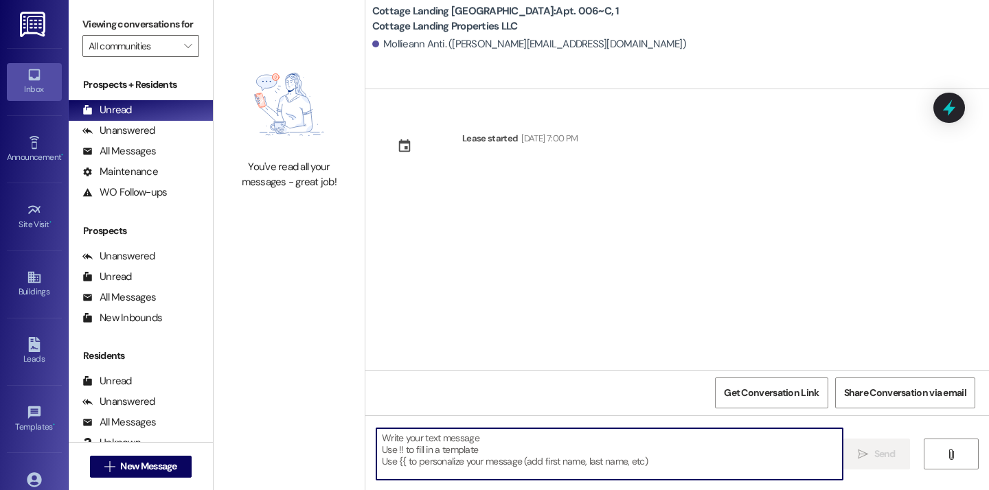
paste textarea "Hey Kaylie! Just a reminder that we need your move-in condition form back today…"
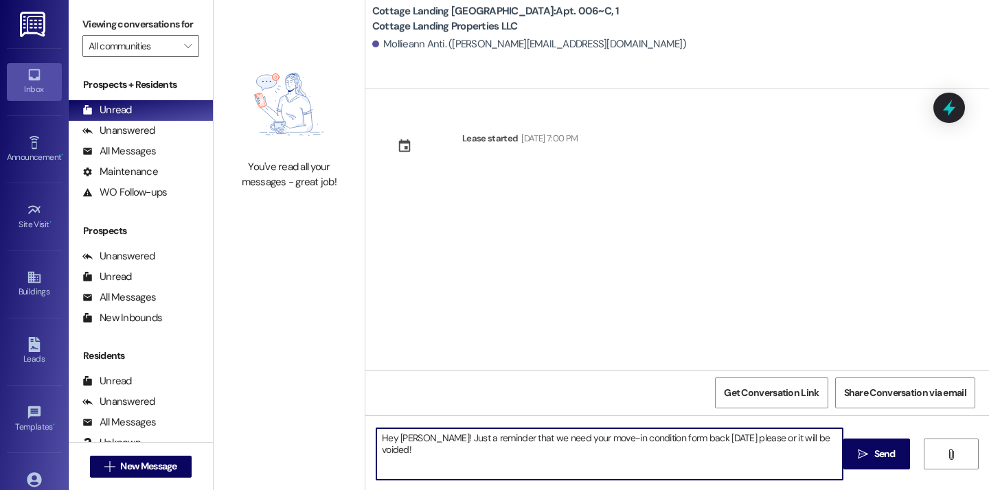
click at [403, 433] on textarea "Hey Kaylie! Just a reminder that we need your move-in condition form back today…" at bounding box center [609, 455] width 466 height 52
type textarea "Hey Mollieann! Just a reminder that we need your move-in condition form back to…"
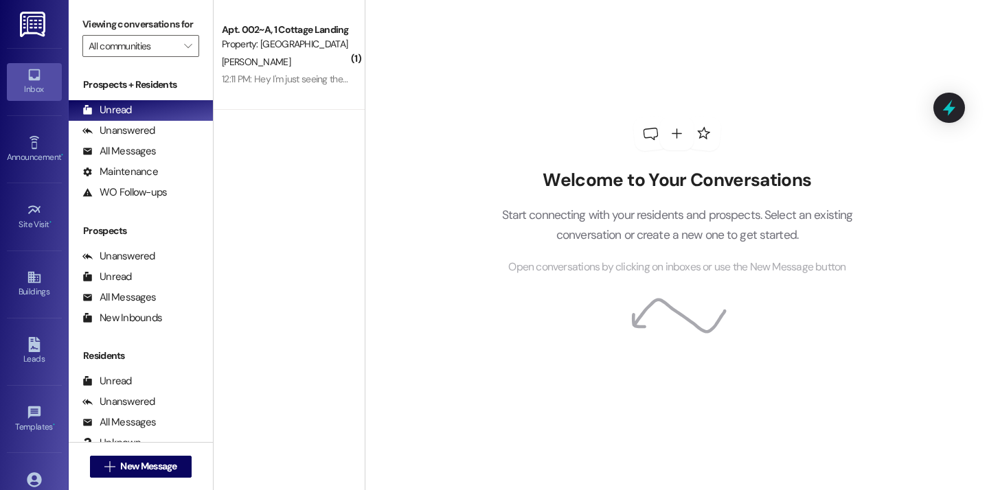
click at [430, 63] on div "Welcome to Your Conversations Start connecting with your residents and prospect…" at bounding box center [677, 245] width 624 height 490
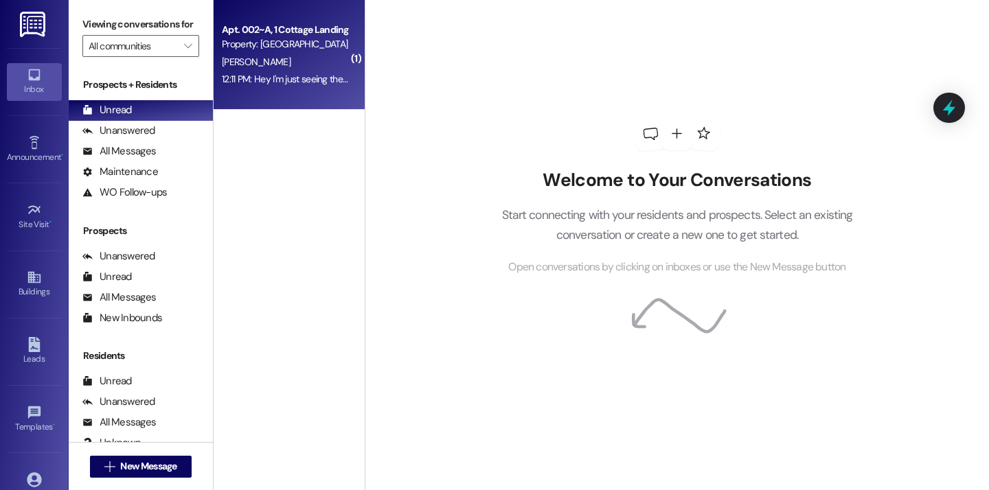
click at [304, 102] on div "Apt. 002~A, 1 Cottage Landing Properties LLC Property: [GEOGRAPHIC_DATA] [GEOGR…" at bounding box center [289, 55] width 151 height 110
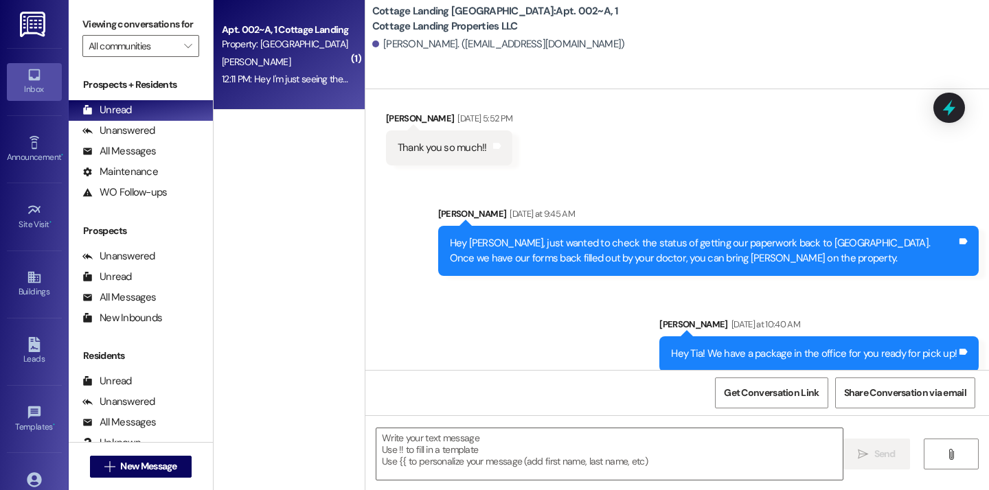
scroll to position [3582, 0]
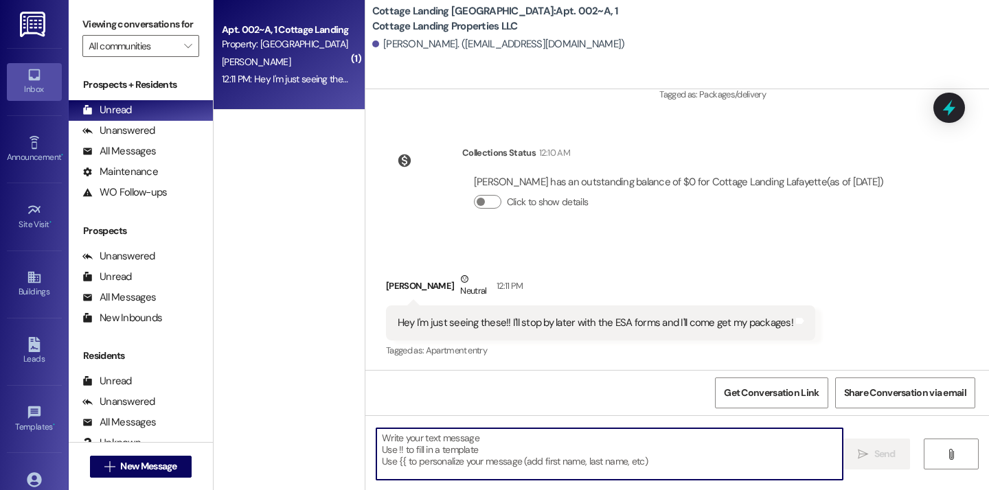
click at [433, 468] on textarea at bounding box center [609, 455] width 466 height 52
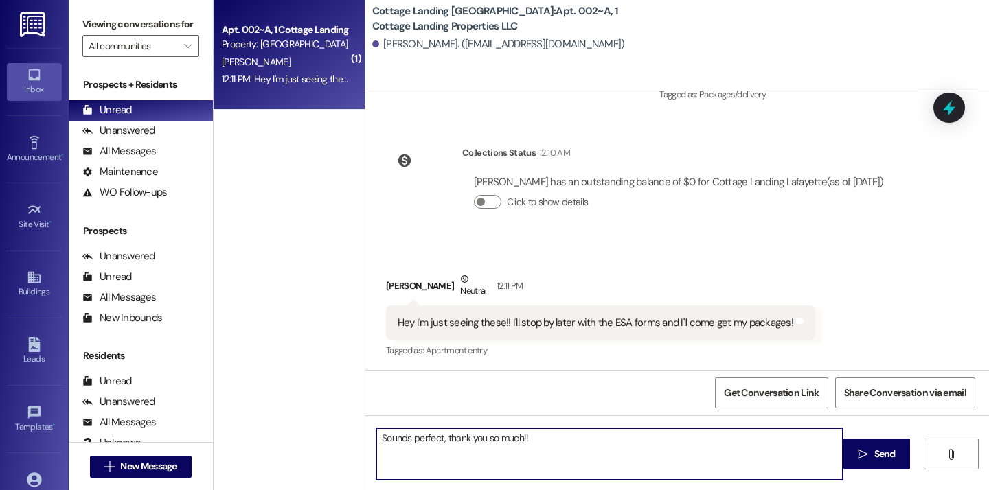
type textarea "Sounds perfect, thank you so much!!!"
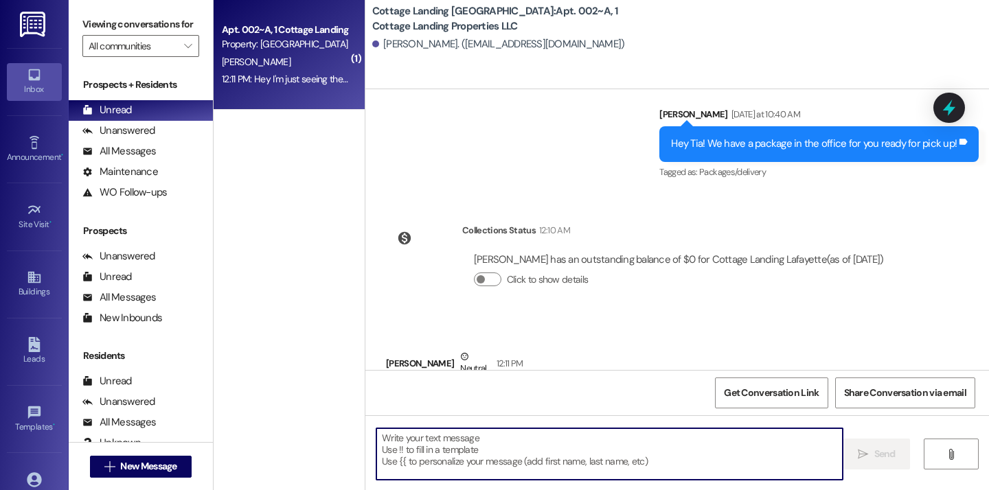
scroll to position [3677, 0]
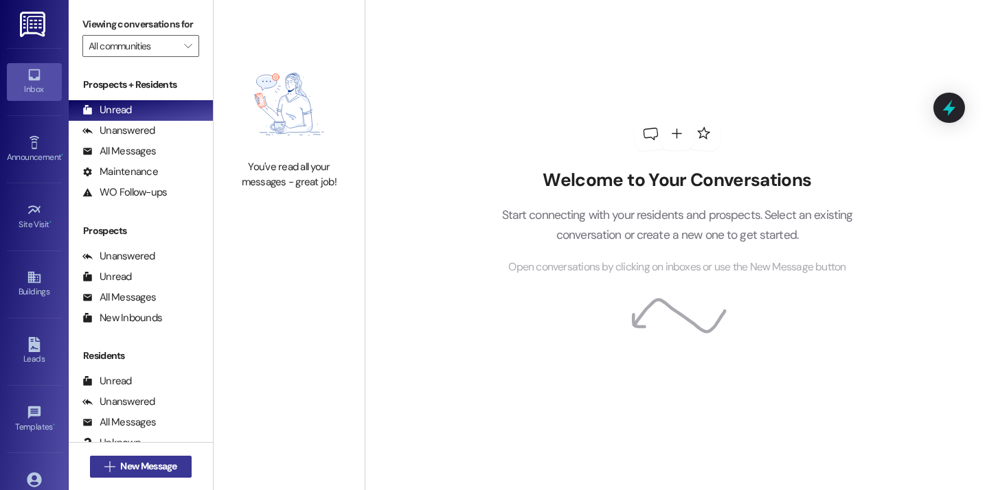
click at [177, 464] on span "New Message" at bounding box center [148, 467] width 62 height 14
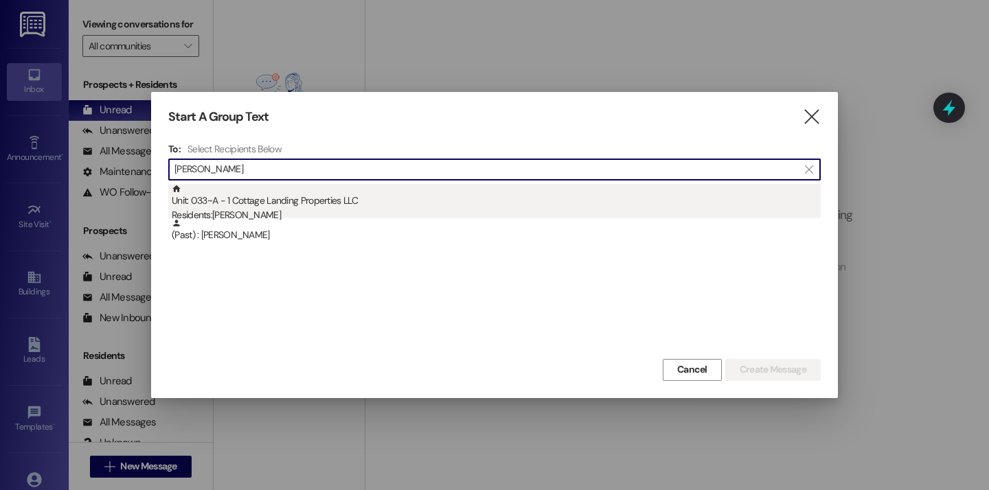
type input "[PERSON_NAME]"
click at [345, 205] on div "Unit: 033~A - 1 Cottage Landing Properties LLC Residents: [PERSON_NAME]" at bounding box center [496, 203] width 649 height 39
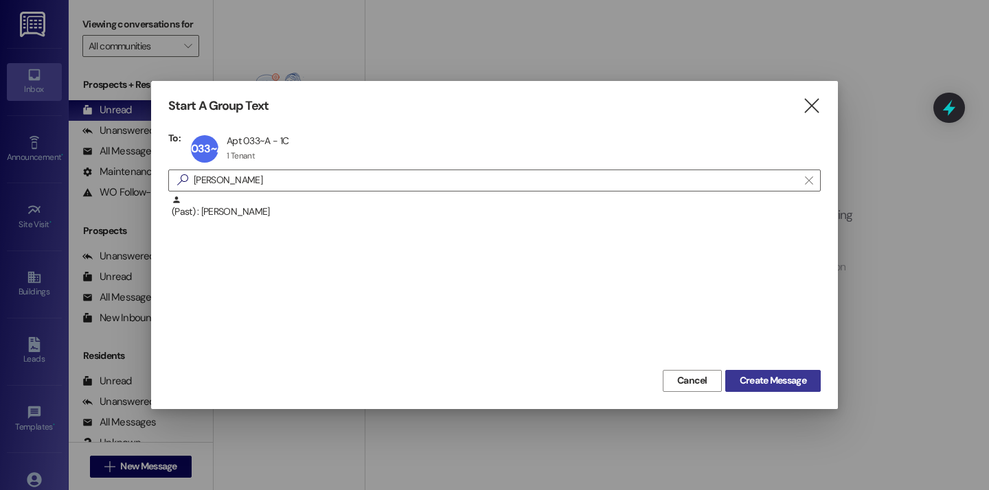
click at [791, 381] on span "Create Message" at bounding box center [773, 381] width 67 height 14
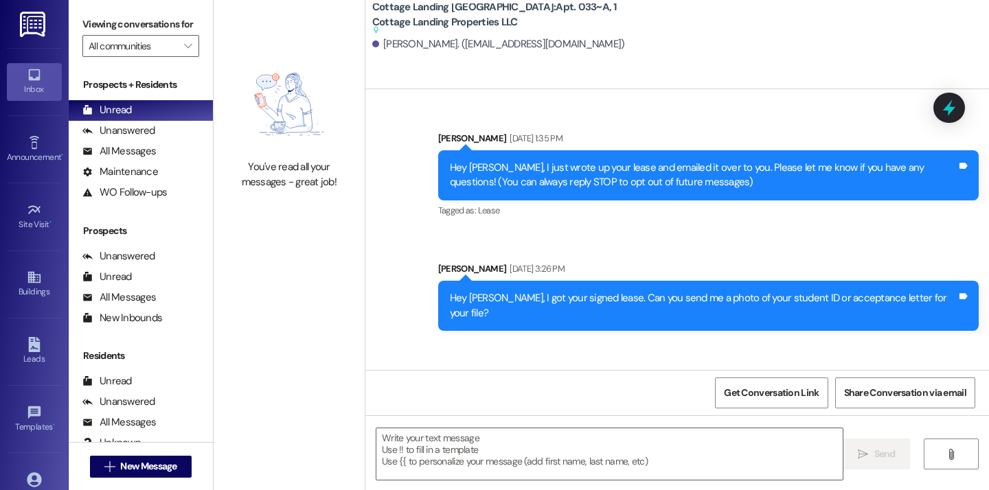
scroll to position [25474, 0]
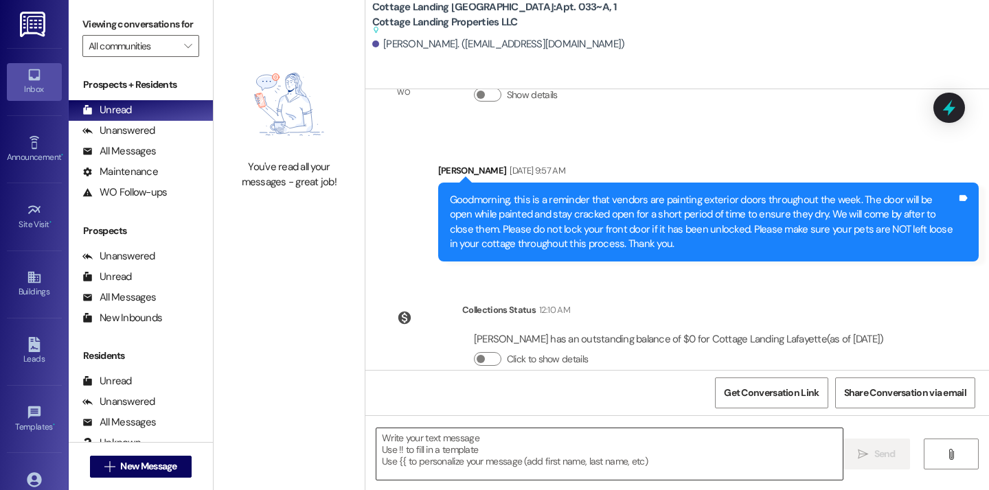
click at [461, 455] on textarea at bounding box center [609, 455] width 466 height 52
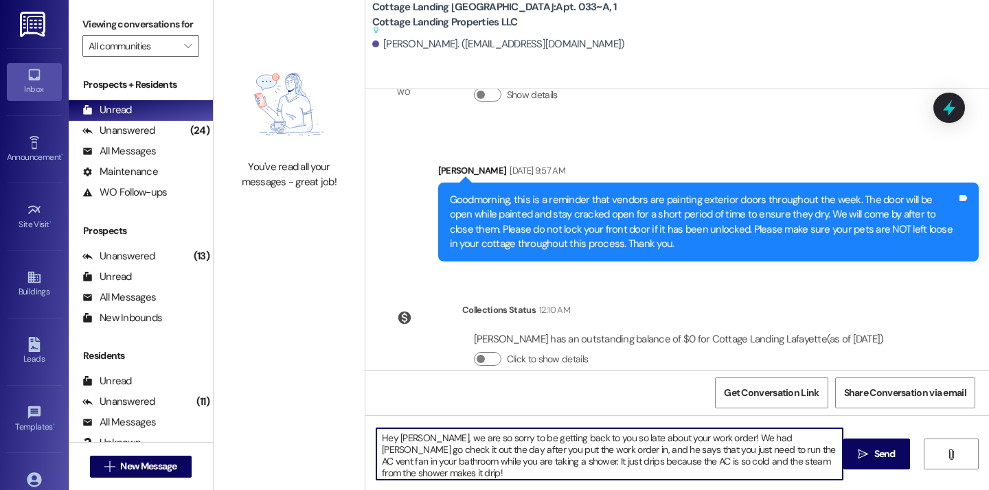
click at [699, 438] on textarea "Hey Abby, we are so sorry to be getting back to you so late about your work ord…" at bounding box center [609, 455] width 466 height 52
click at [710, 477] on textarea "Hey Abby, we are so sorry to be getting back to you so late about your work ord…" at bounding box center [609, 455] width 466 height 52
type textarea "Hey Abby, we are so sorry to be getting back to you so late about your work ord…"
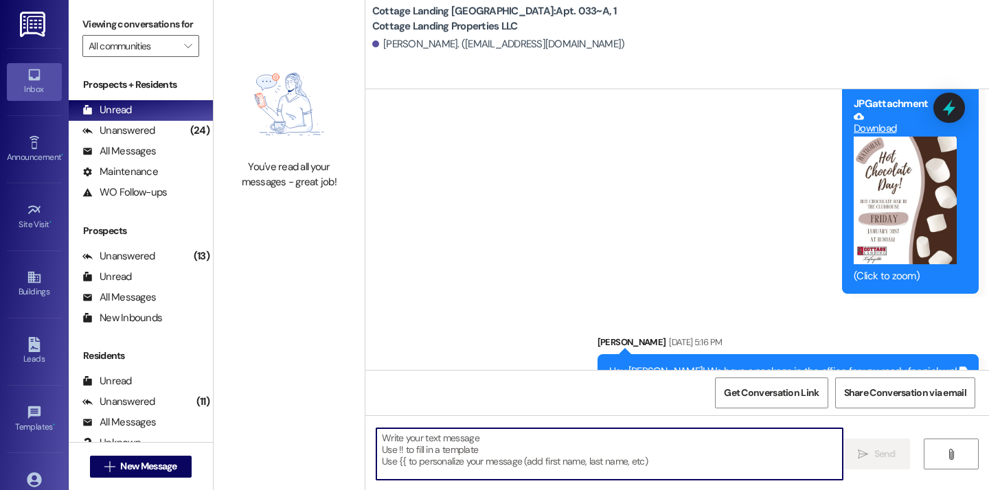
scroll to position [21032, 0]
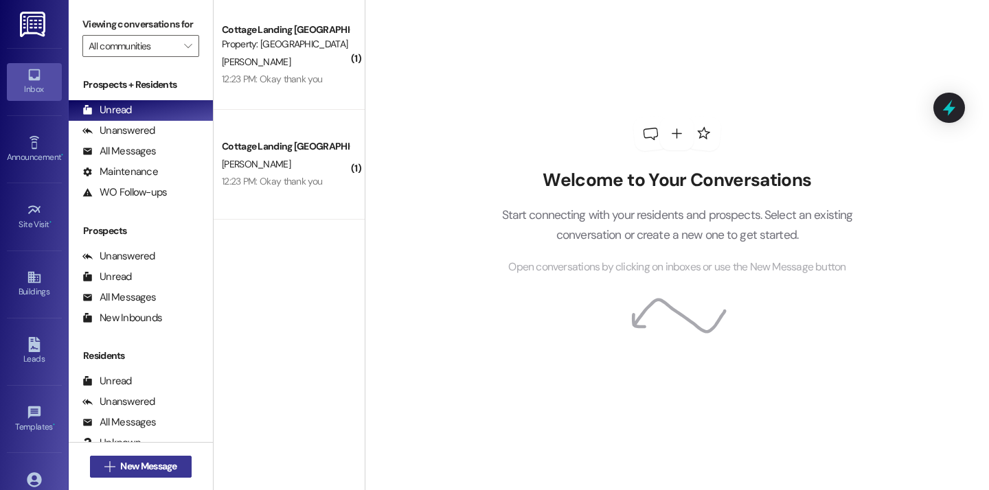
click at [155, 466] on span "New Message" at bounding box center [148, 467] width 56 height 14
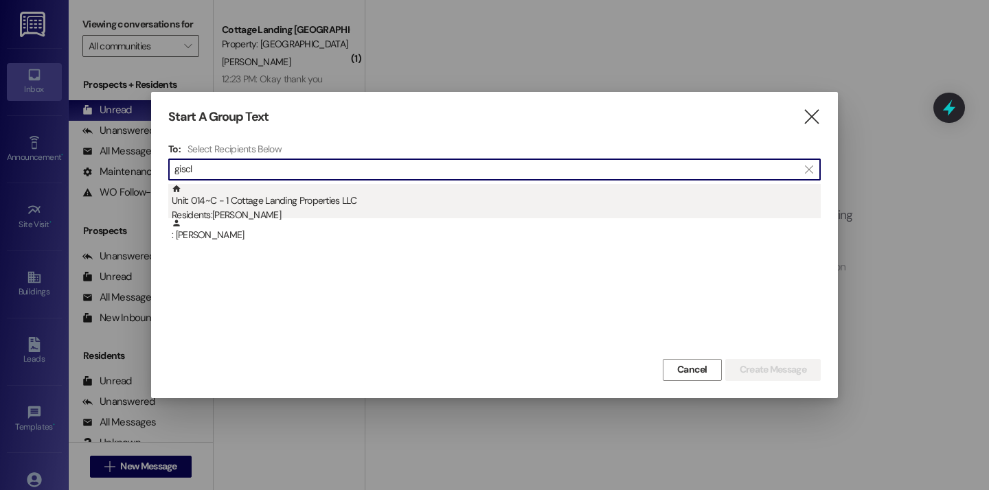
type input "giscl"
click at [293, 197] on div "Unit: 014~C - 1 Cottage Landing Properties LLC Residents: Madelyn Gisclair" at bounding box center [496, 203] width 649 height 39
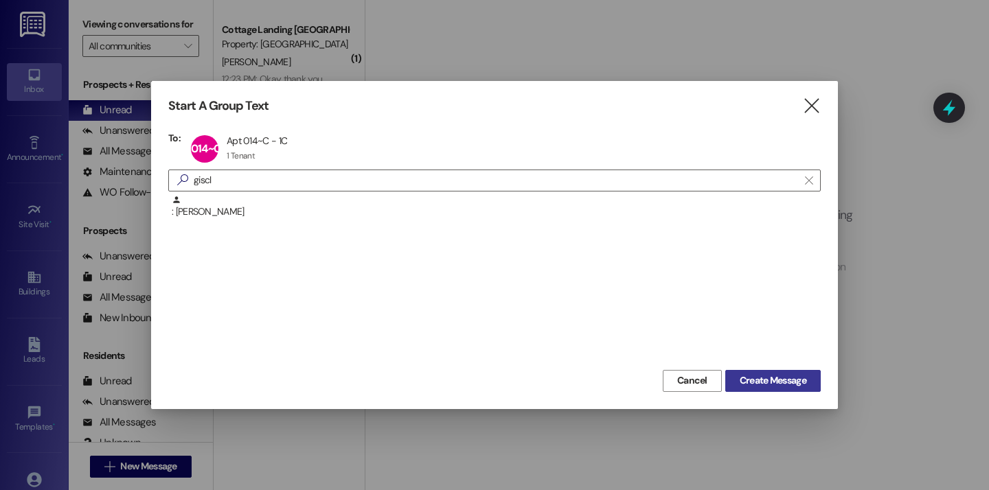
click at [745, 385] on span "Create Message" at bounding box center [773, 381] width 67 height 14
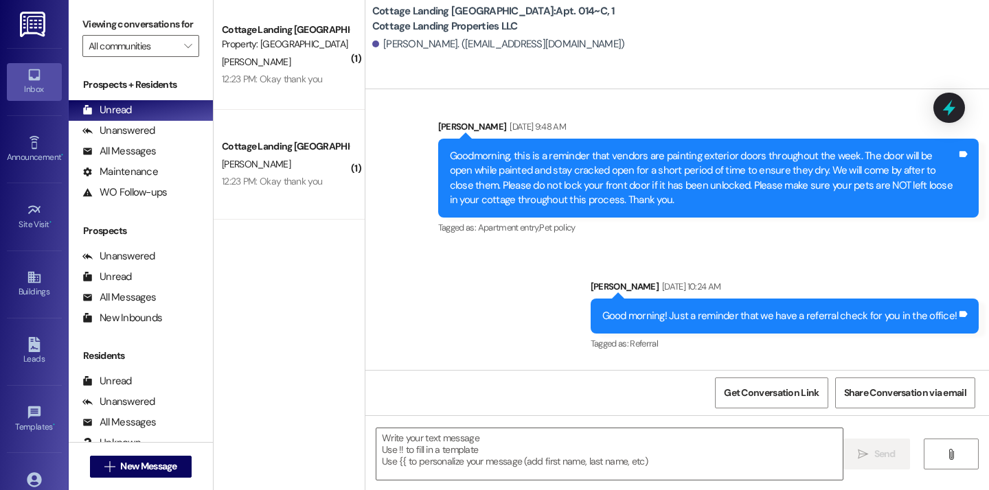
scroll to position [17186, 0]
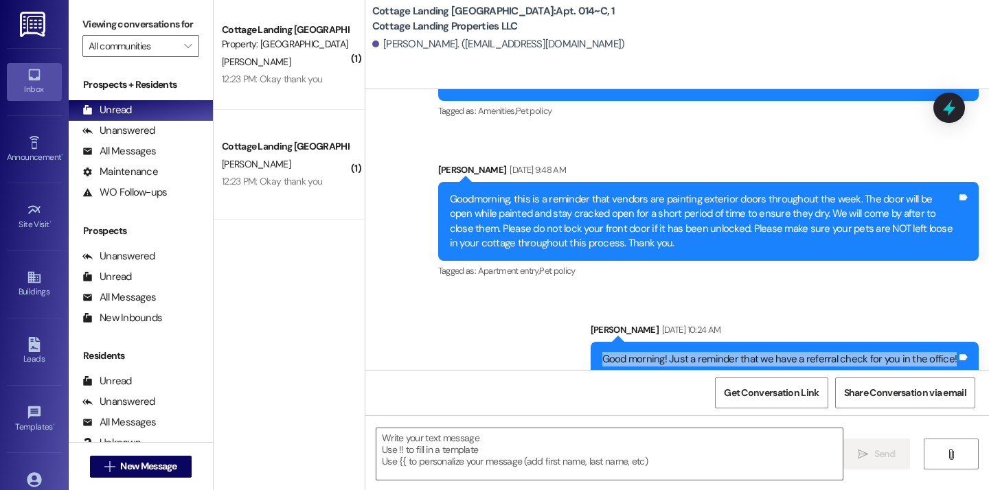
drag, startPoint x: 606, startPoint y: 257, endPoint x: 944, endPoint y: 264, distance: 337.3
click at [944, 342] on div "Good morning! Just a reminder that we have a referral check for you in the offi…" at bounding box center [785, 359] width 389 height 35
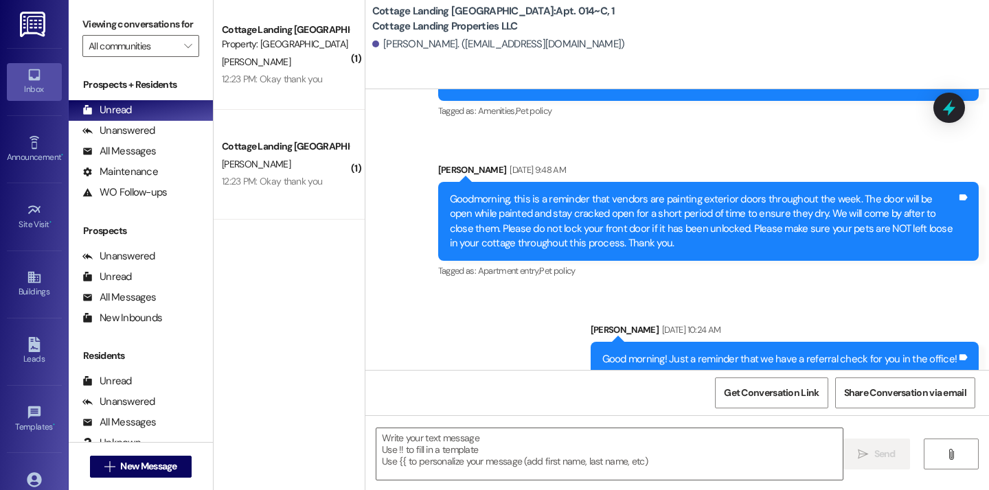
click at [848, 313] on div "Sent via SMS Maelin Crum Jul 31, 2025 at 10:24 AM Good morning! Just a reminder…" at bounding box center [784, 360] width 409 height 95
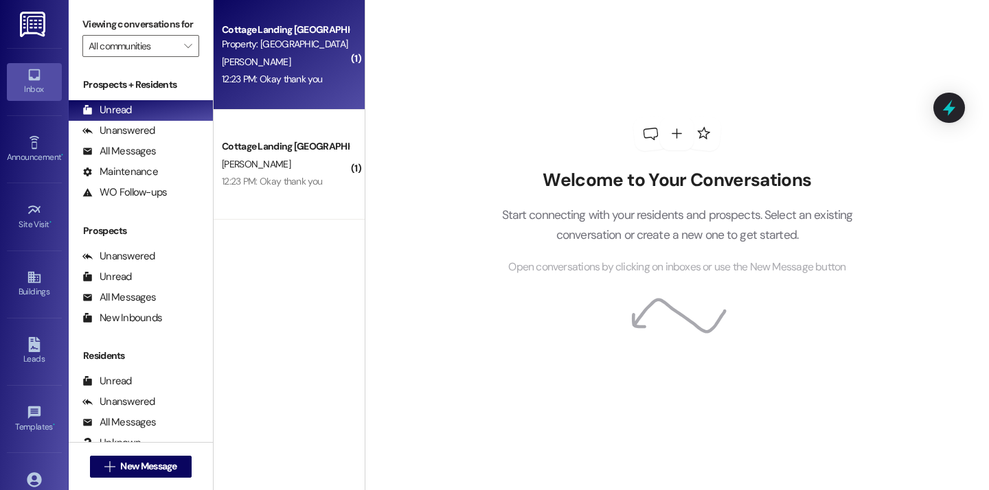
click at [321, 87] on div "12:23 PM: Okay thank you 12:23 PM: Okay thank you" at bounding box center [285, 79] width 130 height 17
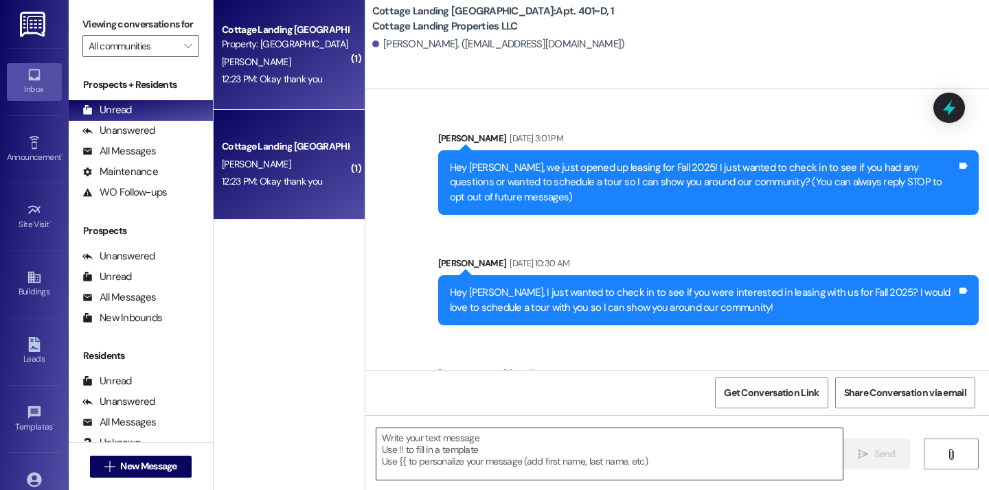
scroll to position [19968, 0]
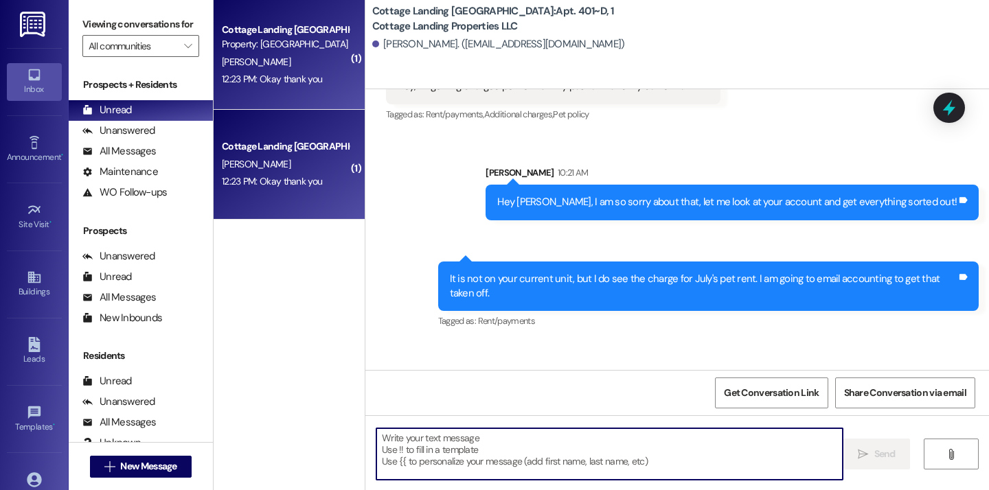
click at [499, 438] on textarea at bounding box center [609, 455] width 466 height 52
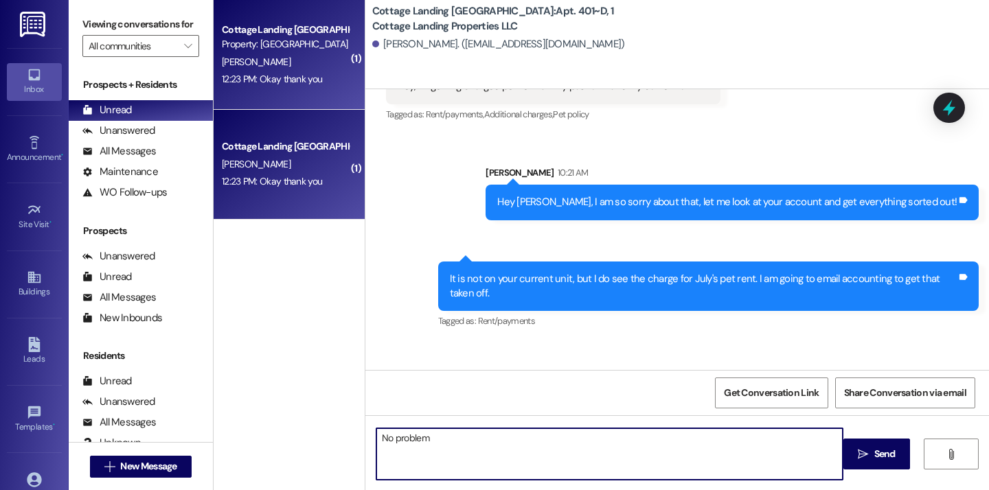
type textarea "No problem!"
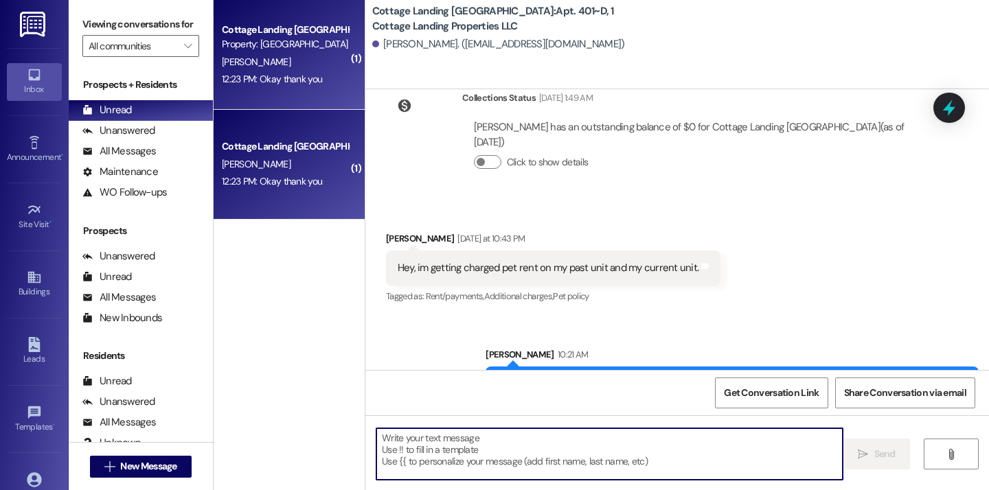
scroll to position [19774, 0]
